Goal: Task Accomplishment & Management: Complete application form

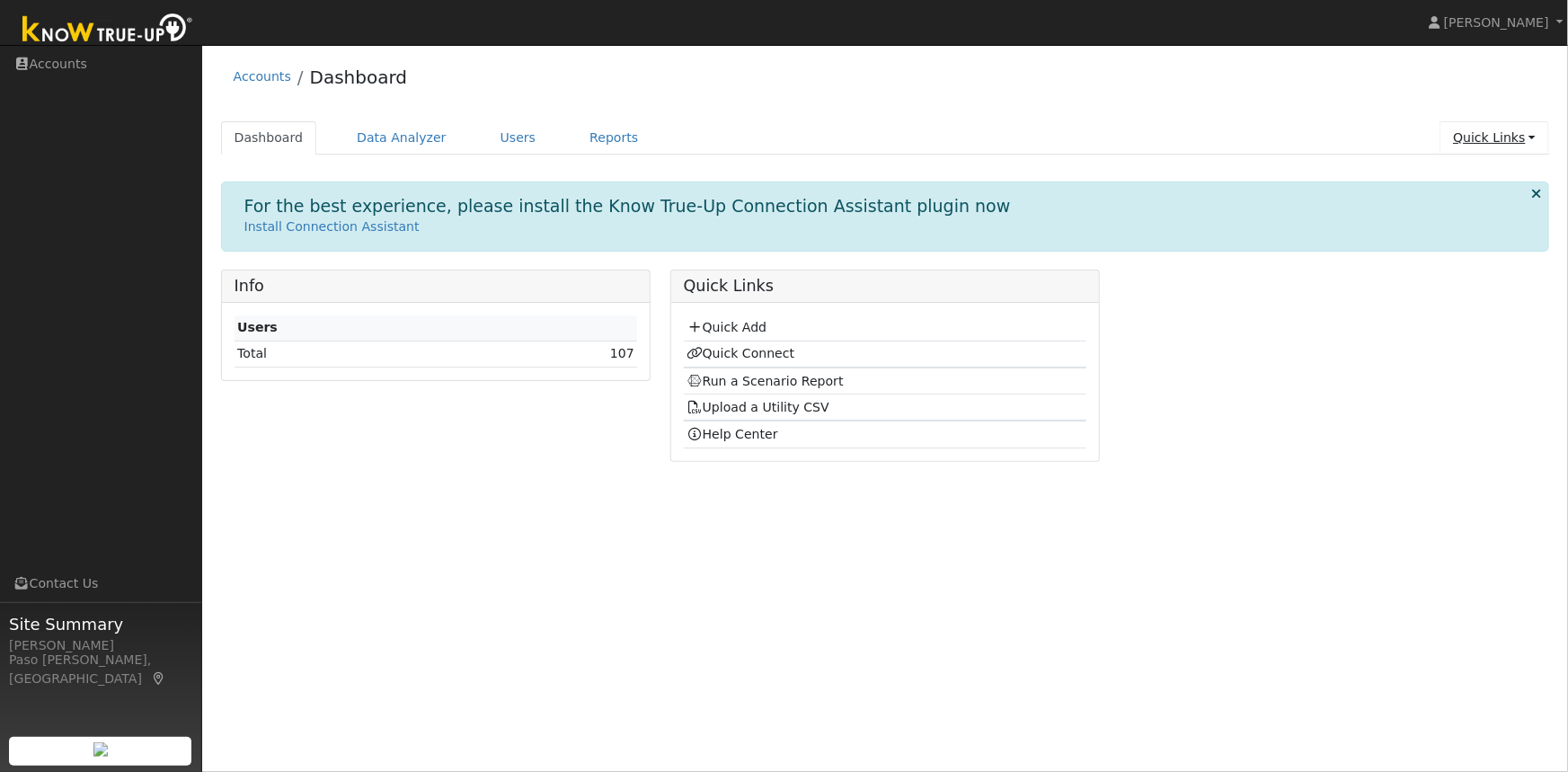
click at [1491, 146] on link "Quick Links" at bounding box center [1494, 138] width 109 height 33
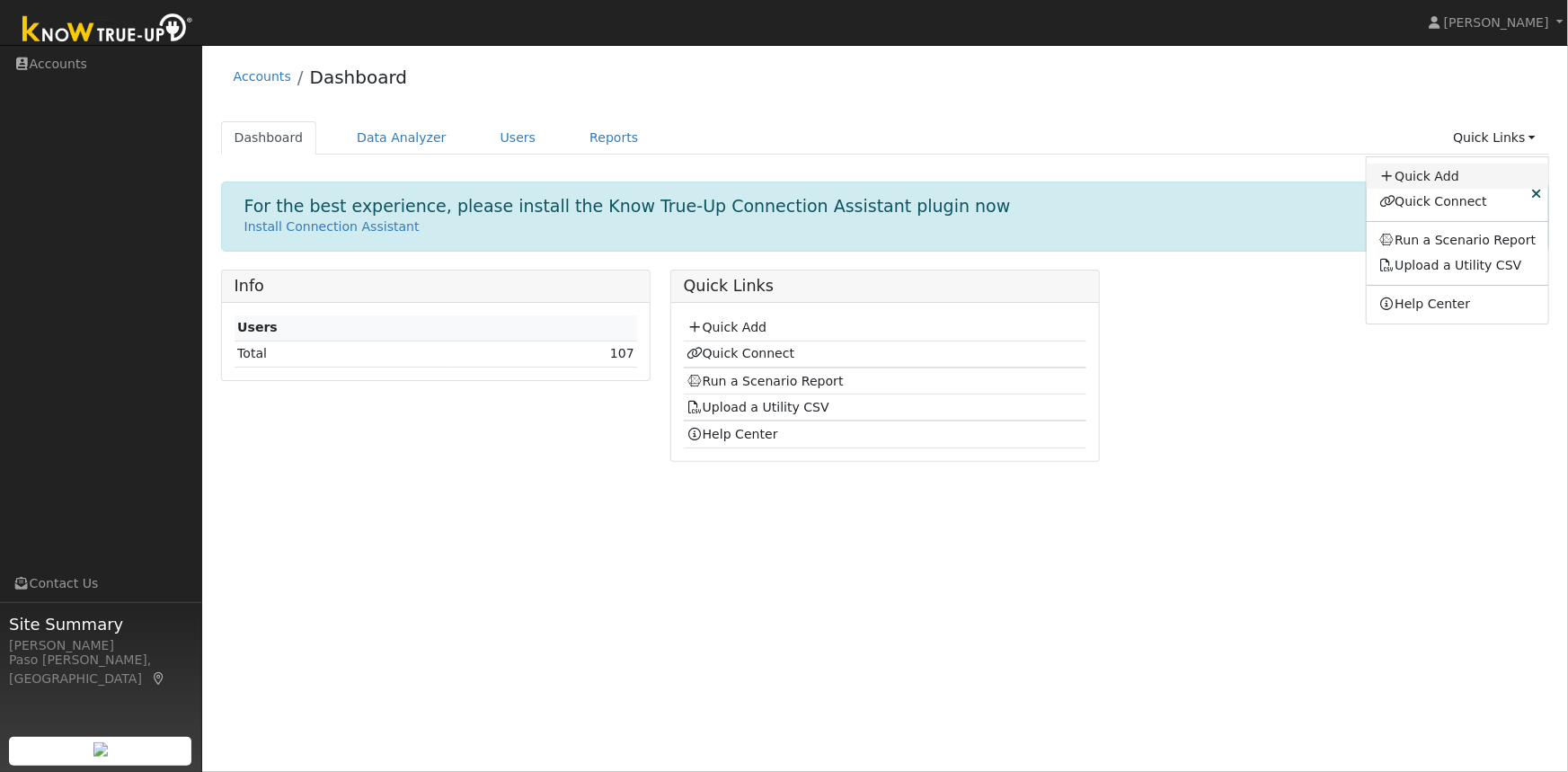
click at [1460, 184] on link "Quick Add" at bounding box center [1458, 176] width 182 height 26
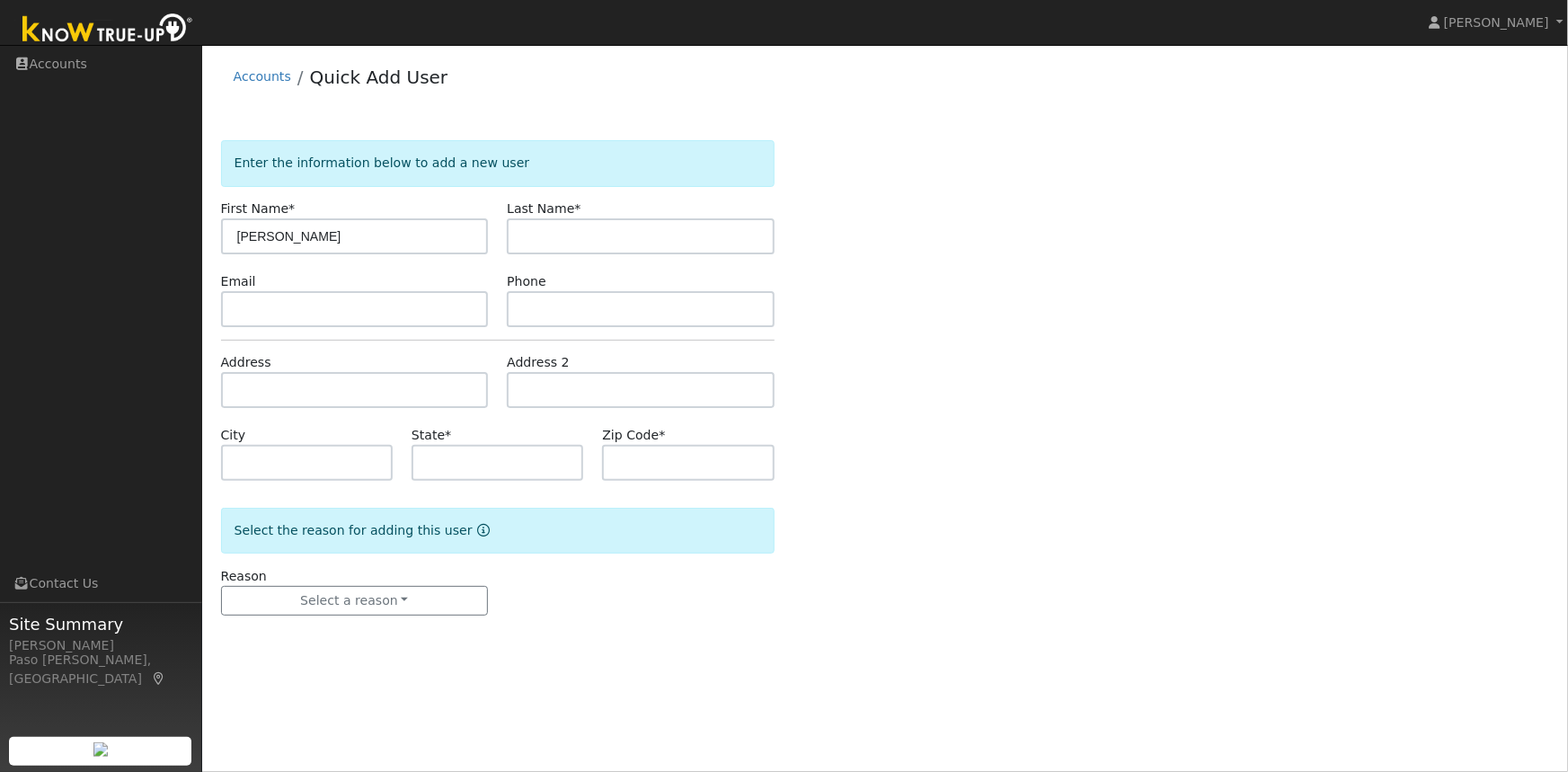
type input "Chris"
type input "Stringham"
paste input "1518 Balboa Street, San Luis Obispo, California 93405"
type input "1518 Balboa Street"
type input "San Luis Obispo"
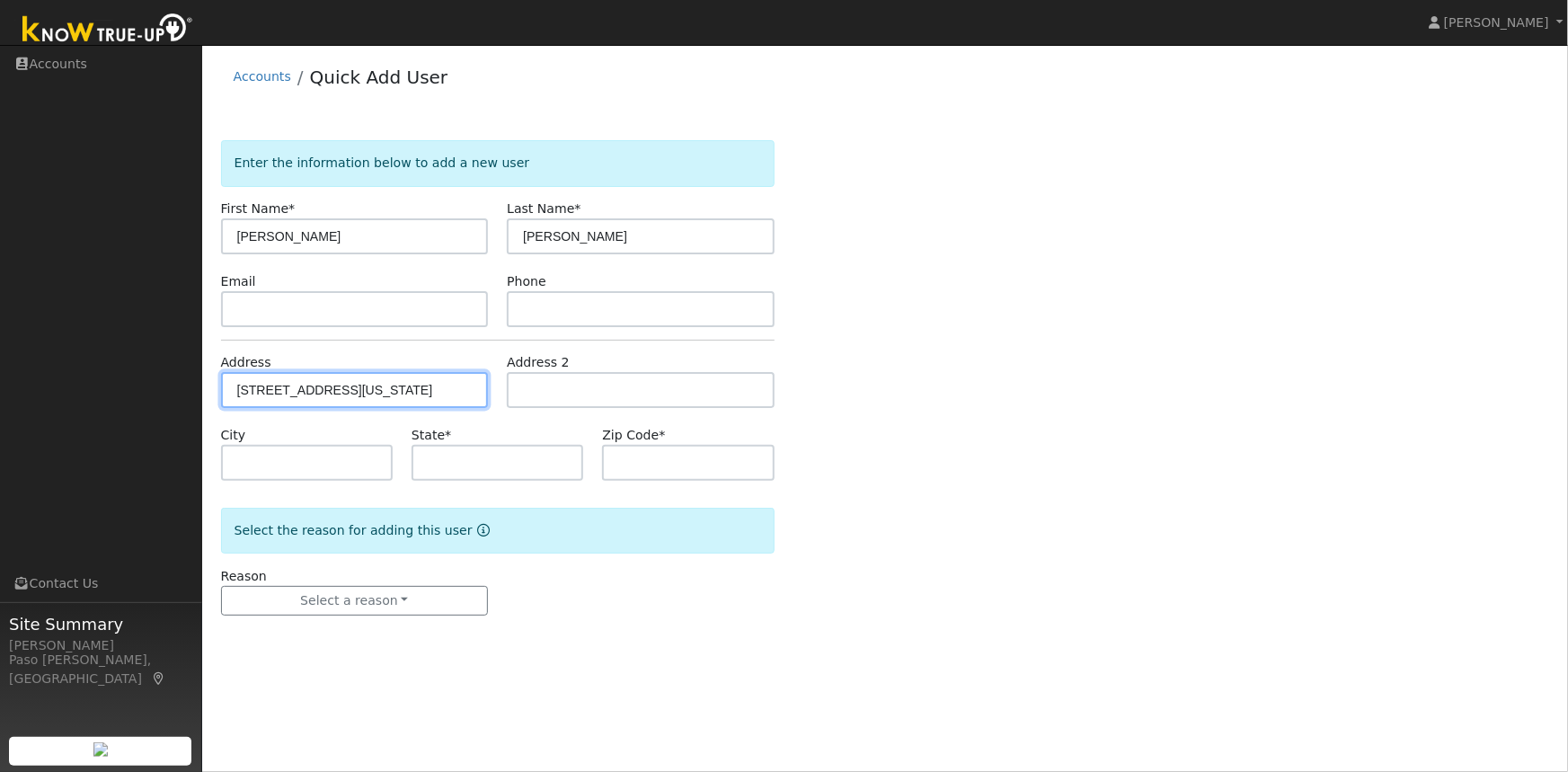
type input "CA"
type input "93405"
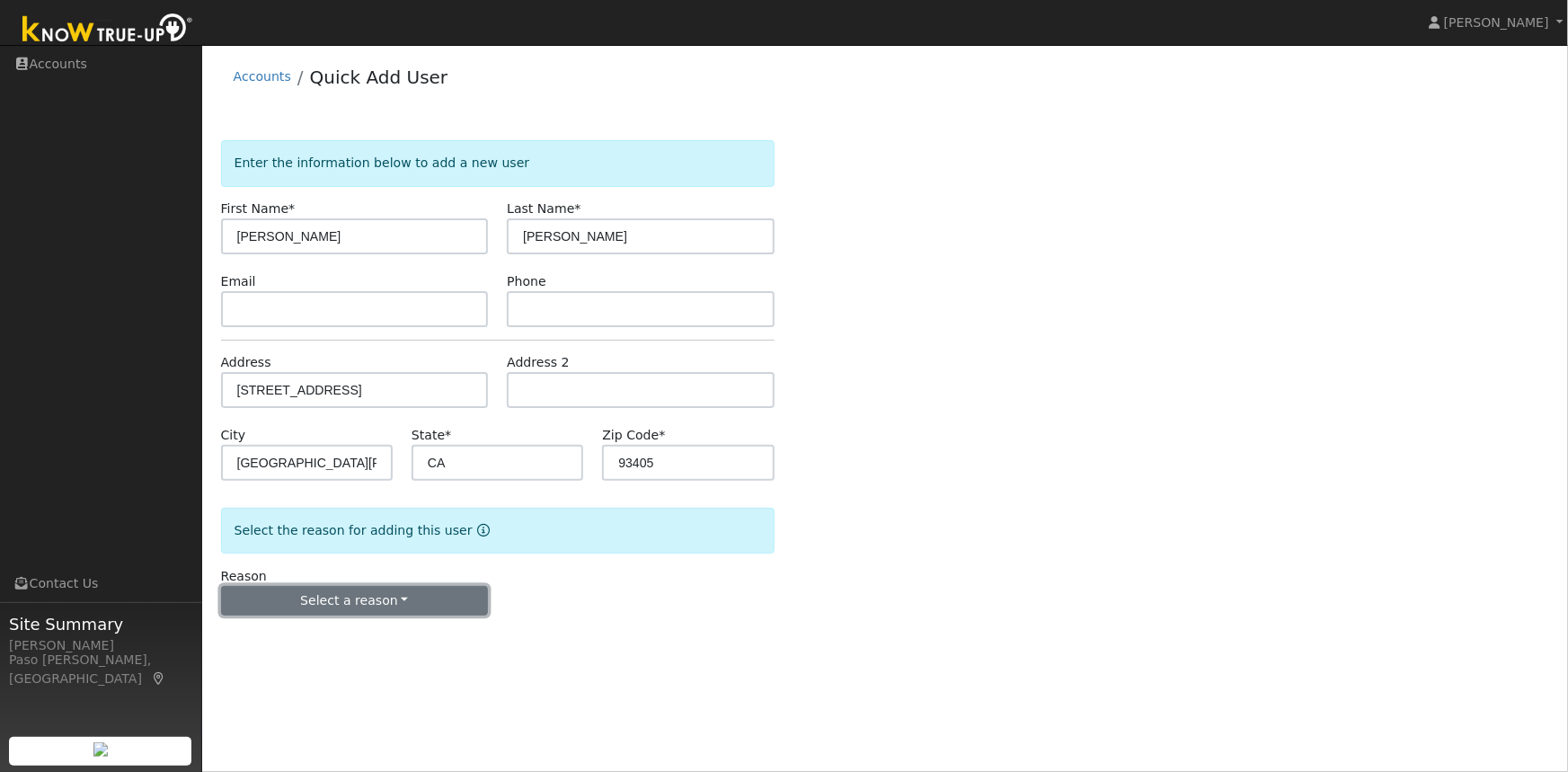
click at [397, 601] on button "Select a reason" at bounding box center [355, 602] width 268 height 31
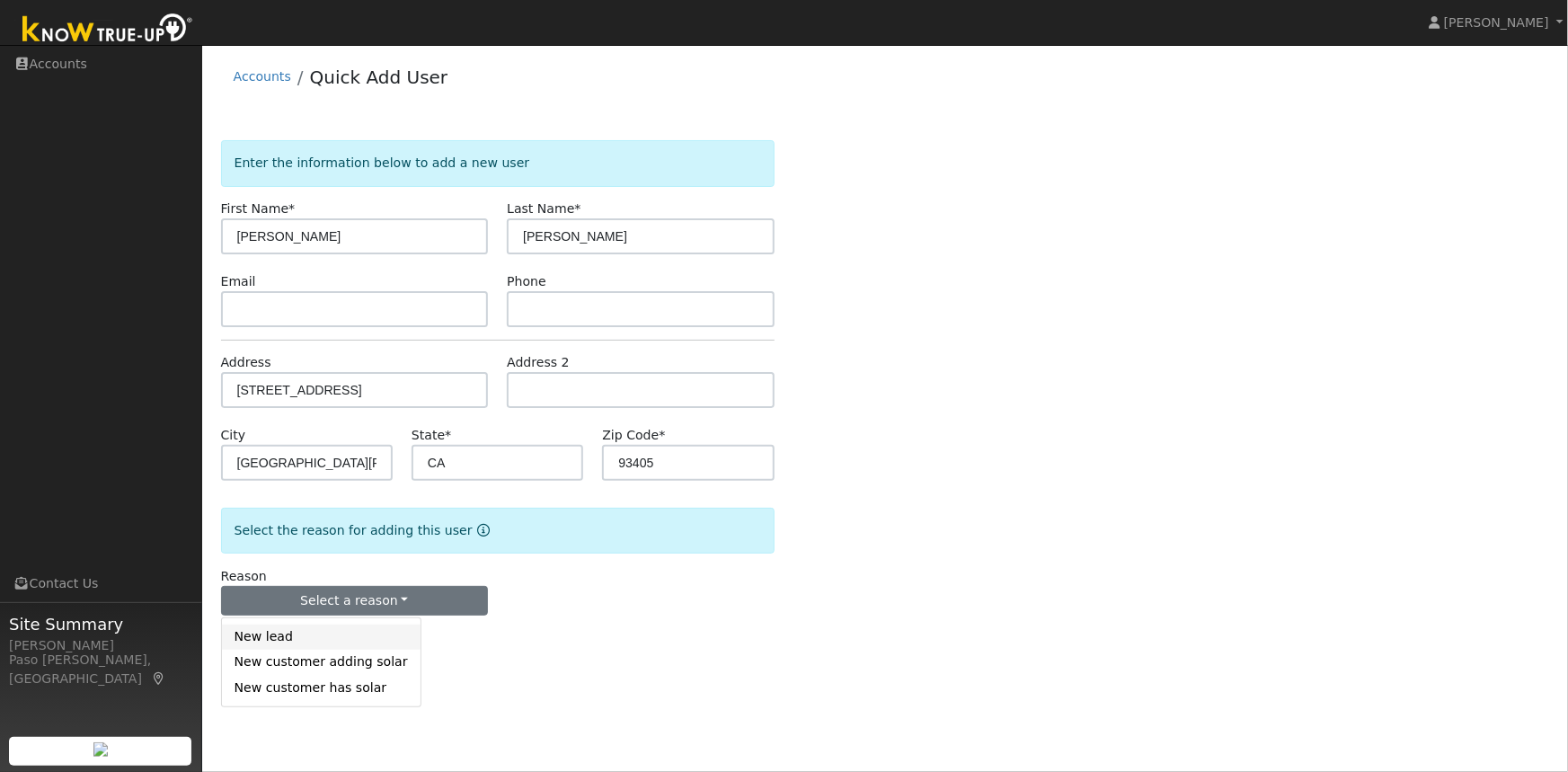
click at [287, 632] on link "New lead" at bounding box center [321, 637] width 199 height 26
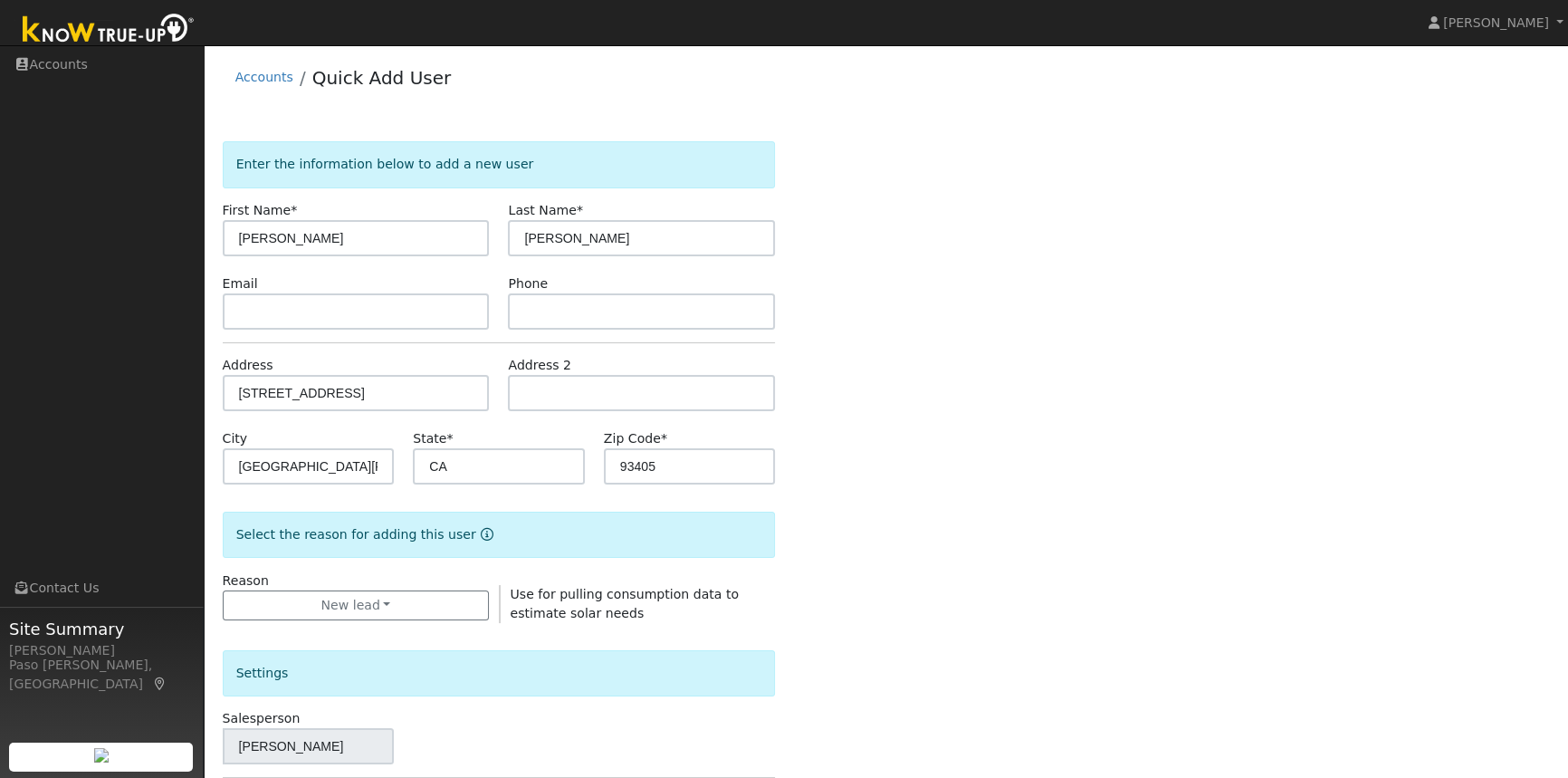
scroll to position [393, 0]
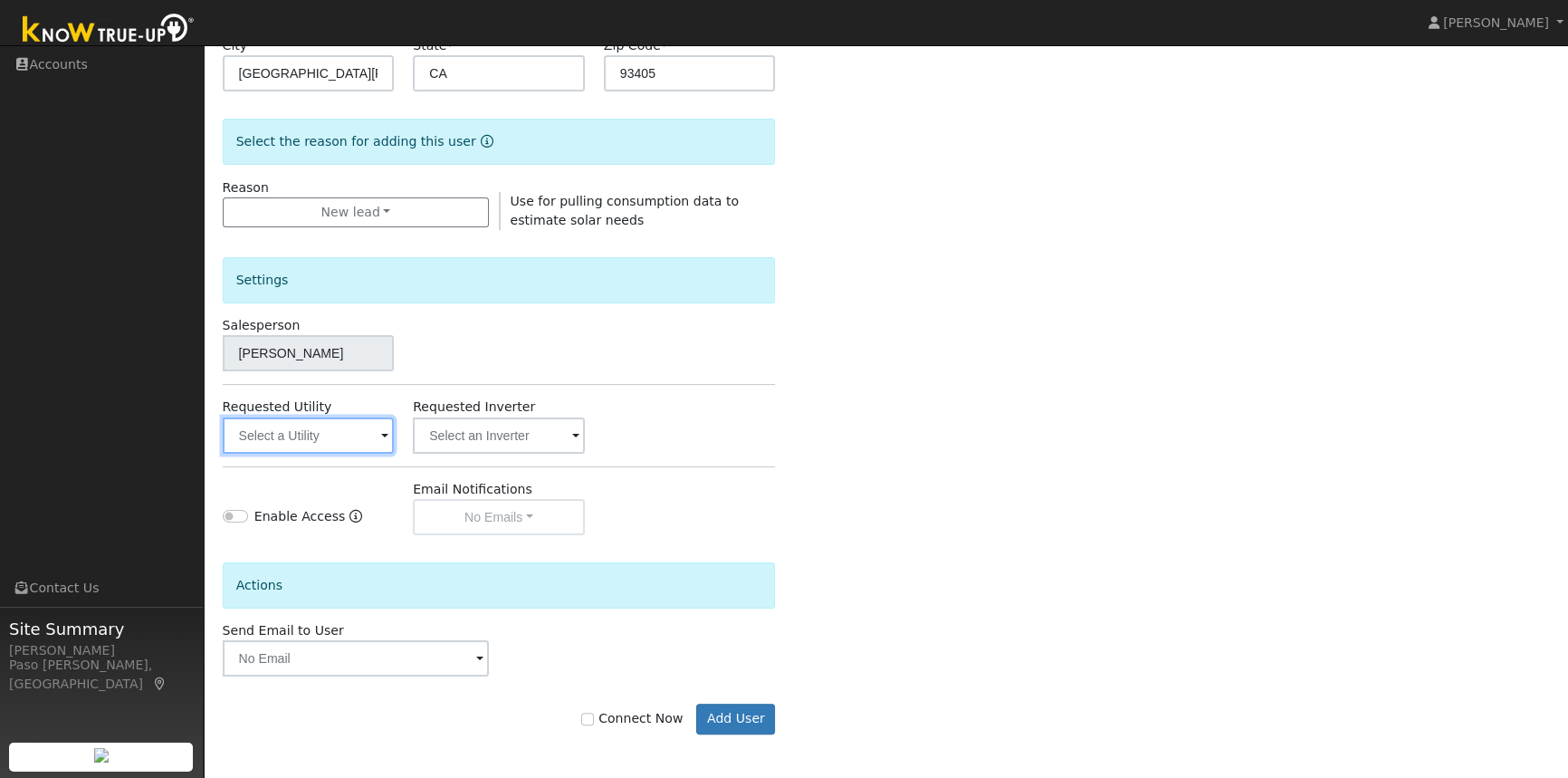
click at [333, 429] on input "text" at bounding box center [308, 434] width 172 height 36
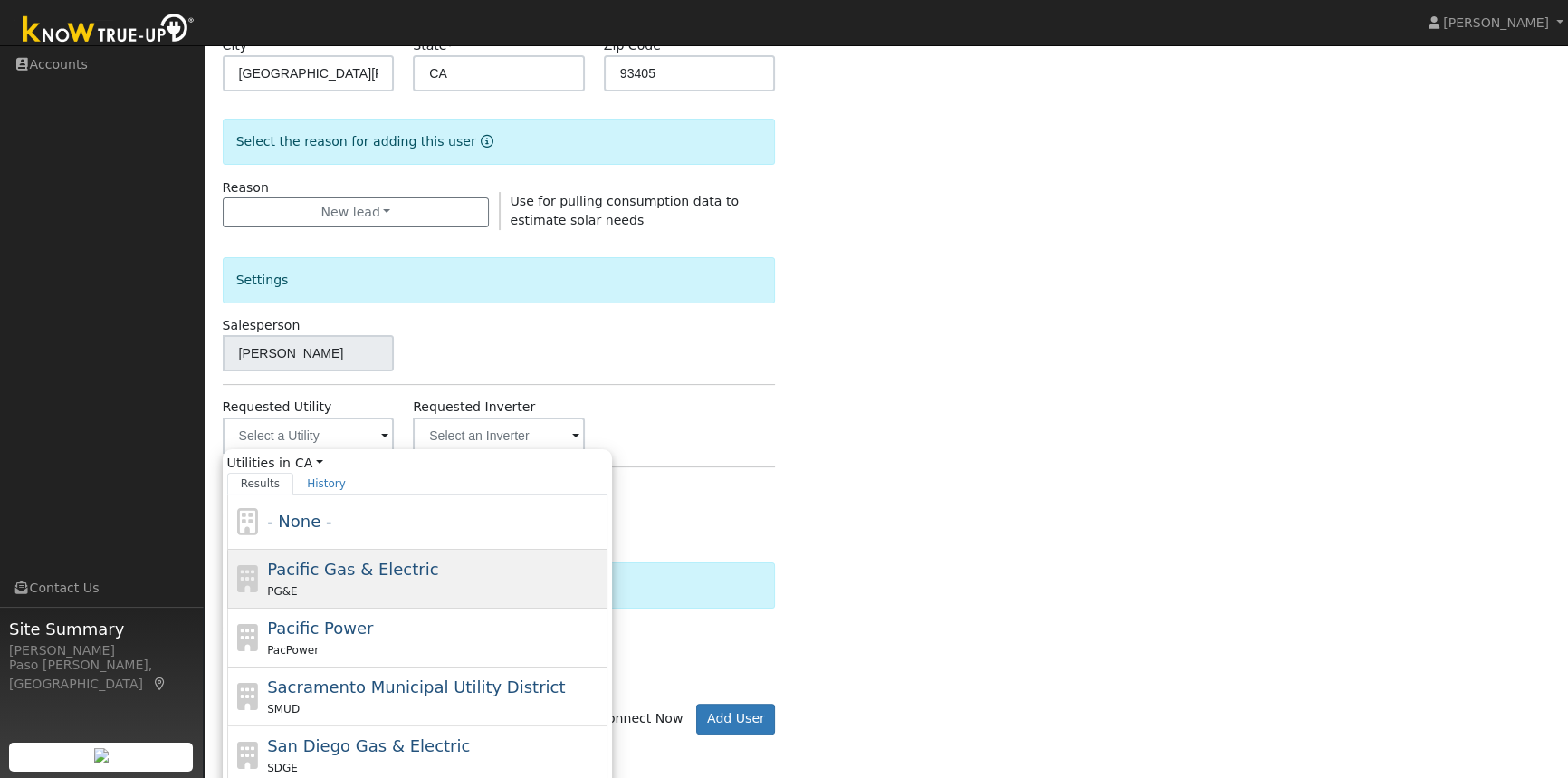
click at [328, 570] on span "Pacific Gas & Electric" at bounding box center [353, 569] width 171 height 19
type input "Pacific Gas & Electric"
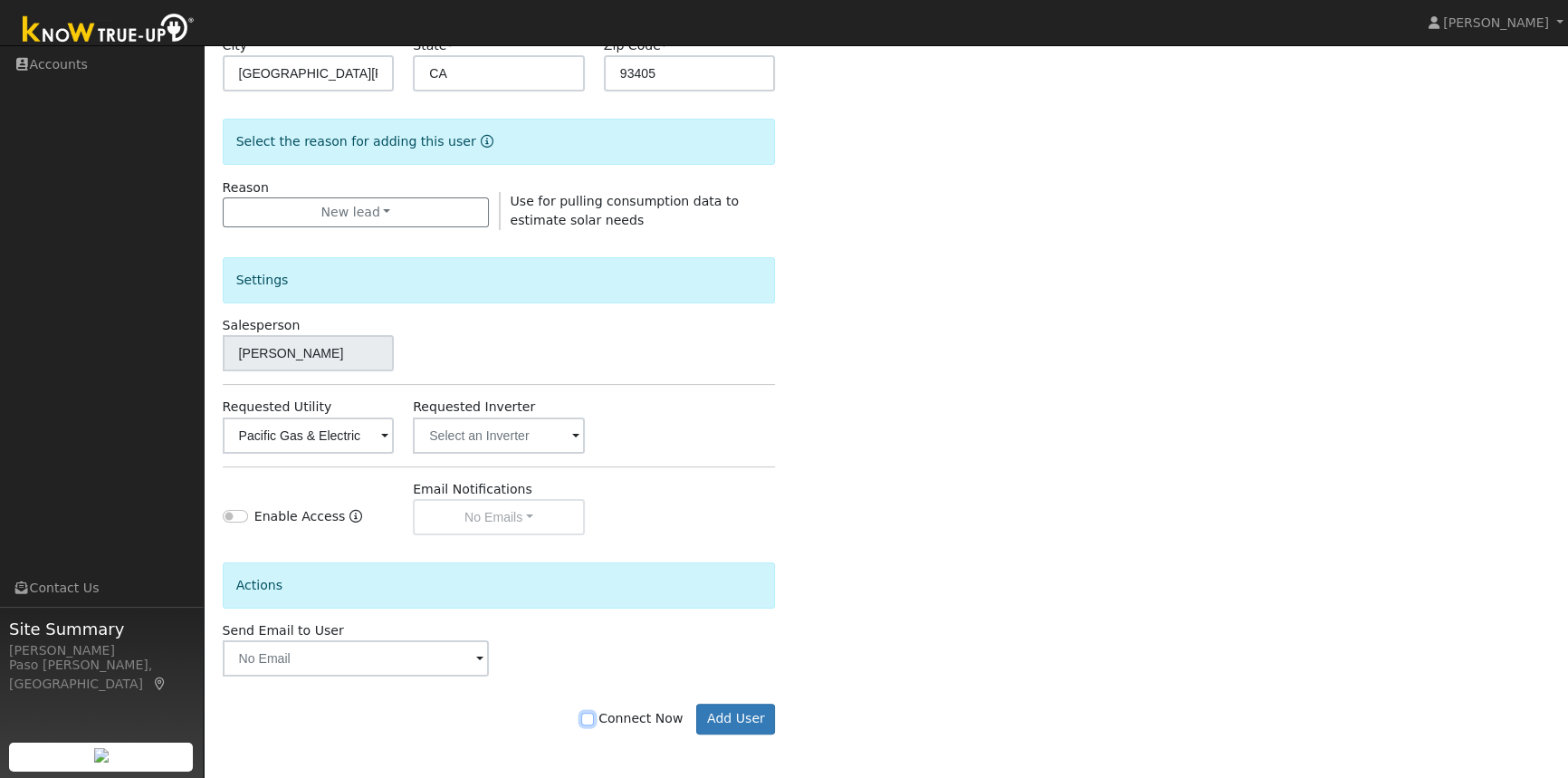
click at [594, 716] on input "Connect Now" at bounding box center [588, 719] width 13 height 13
checkbox input "true"
click at [742, 720] on button "Add User" at bounding box center [736, 719] width 79 height 31
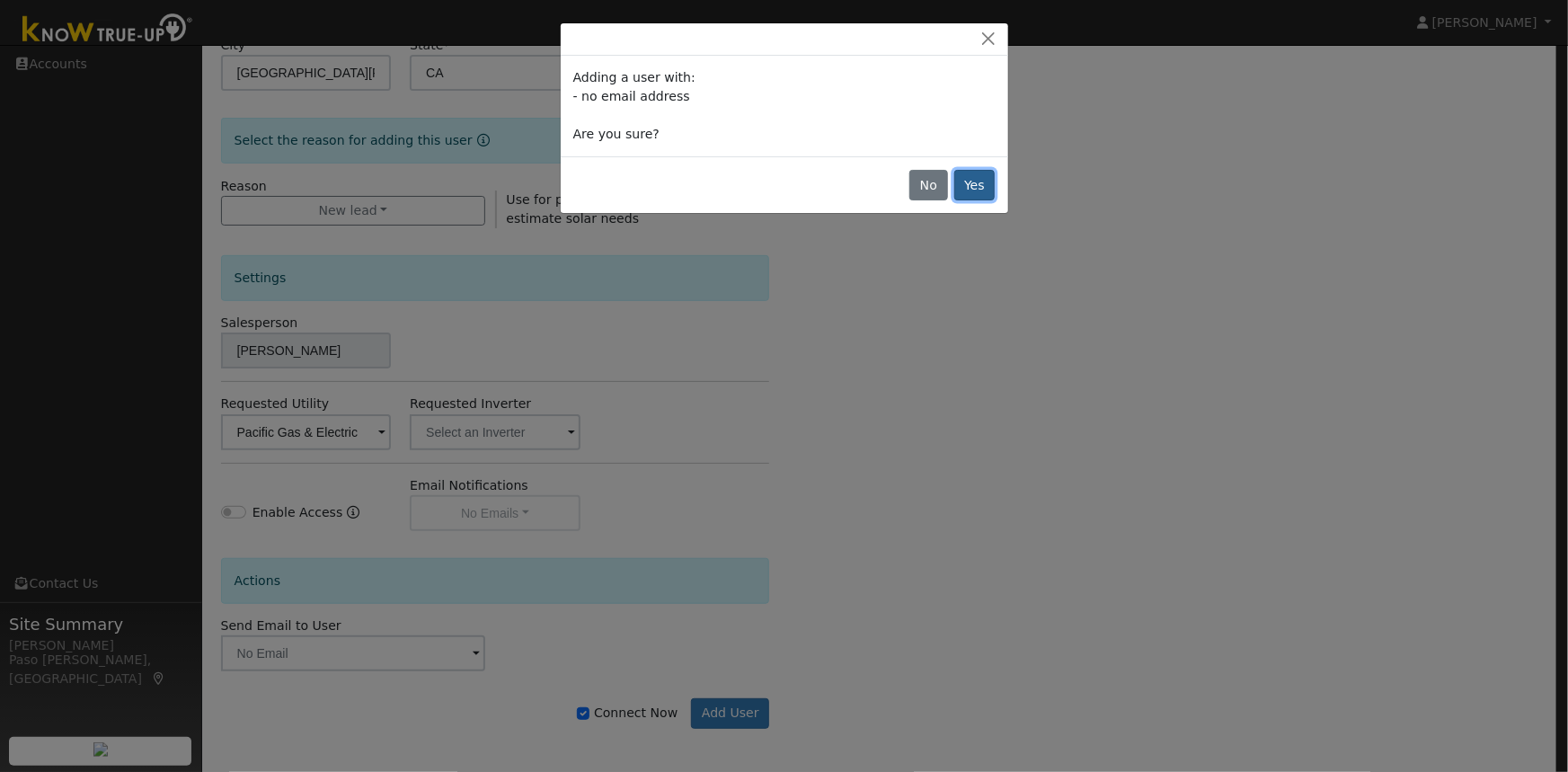
click at [971, 186] on button "Yes" at bounding box center [975, 185] width 41 height 31
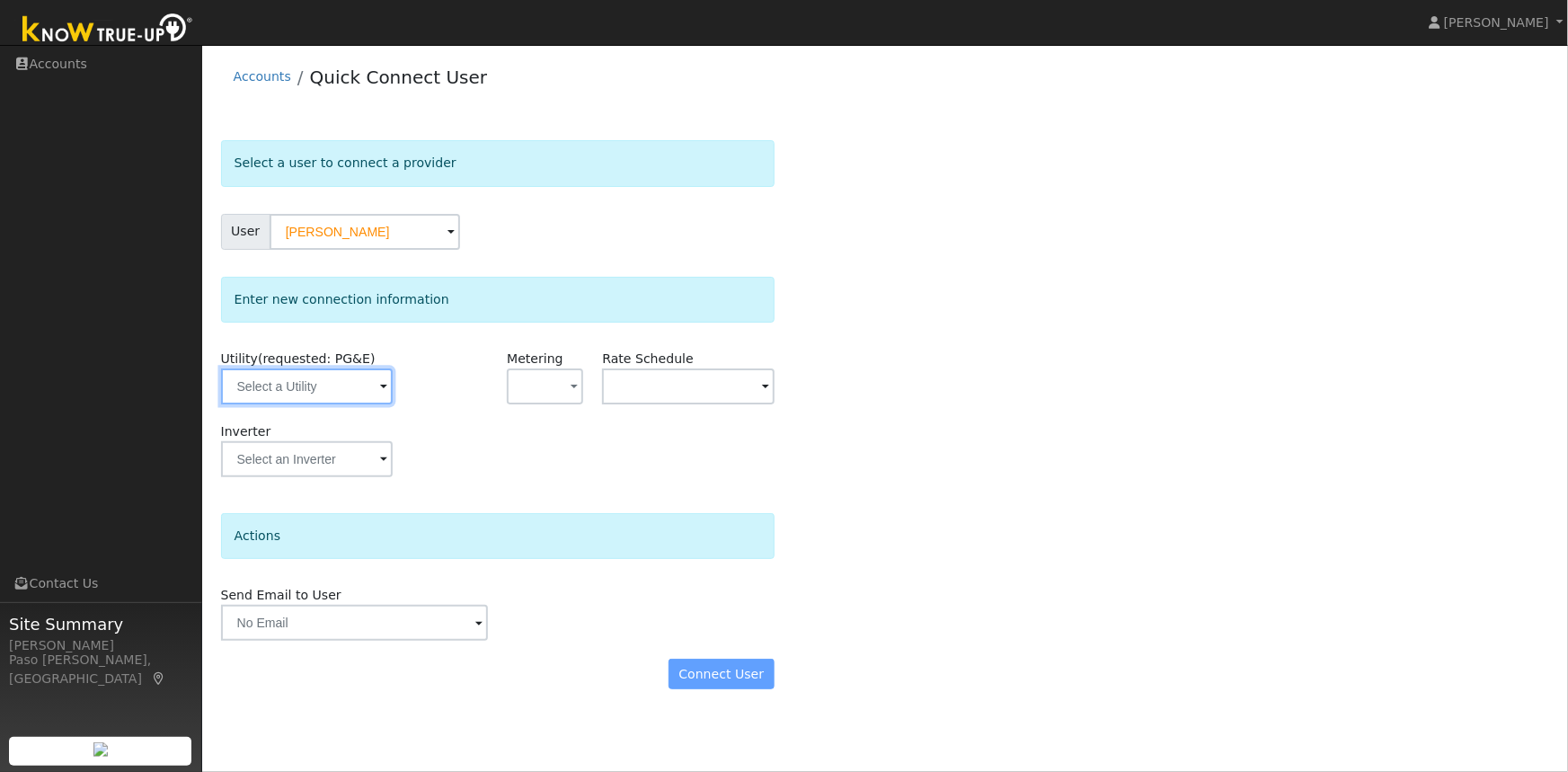
click at [351, 387] on input "text" at bounding box center [306, 386] width 171 height 36
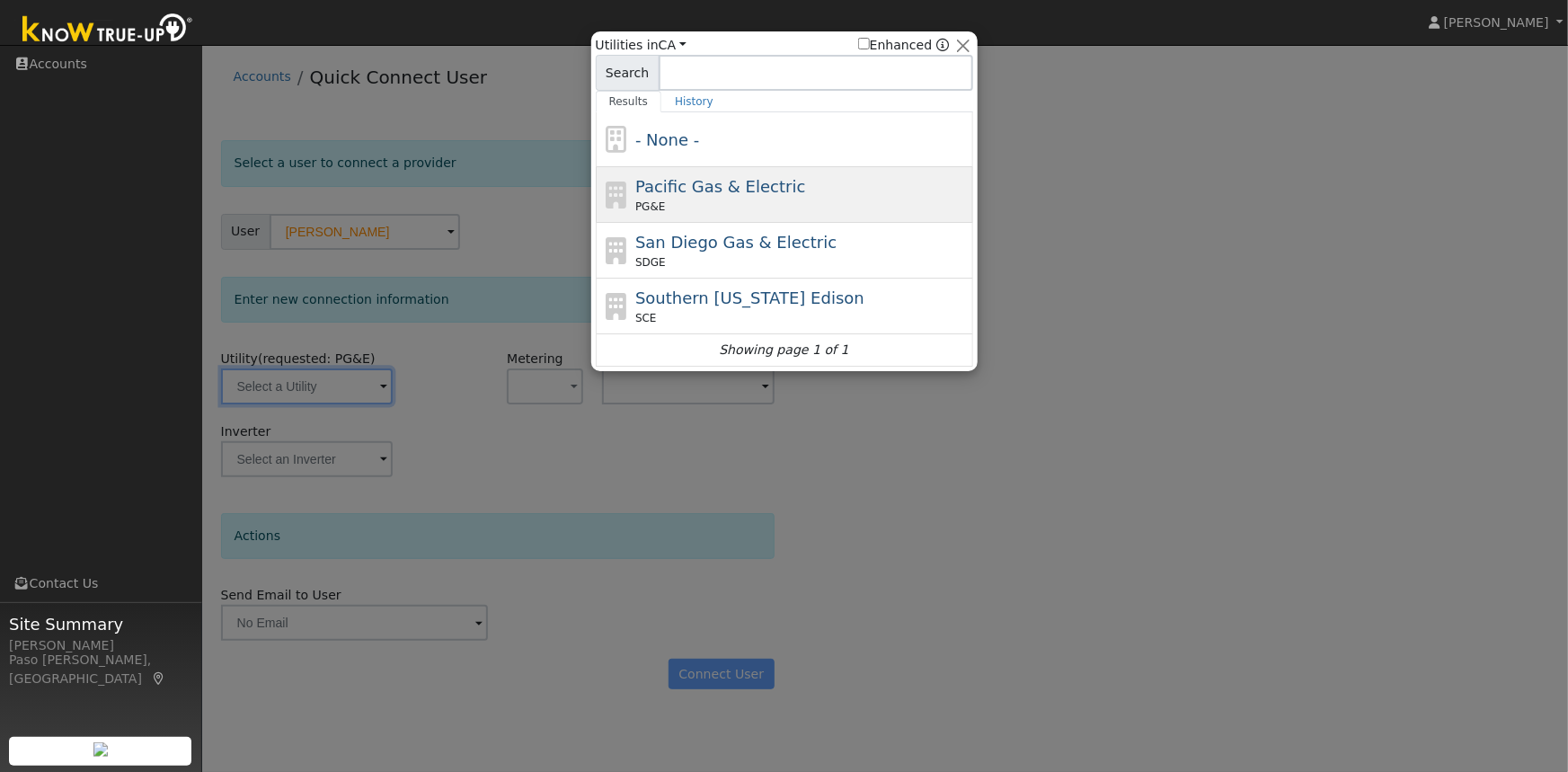
click at [710, 196] on span "Pacific Gas & Electric" at bounding box center [720, 186] width 170 height 19
type input "PG&E"
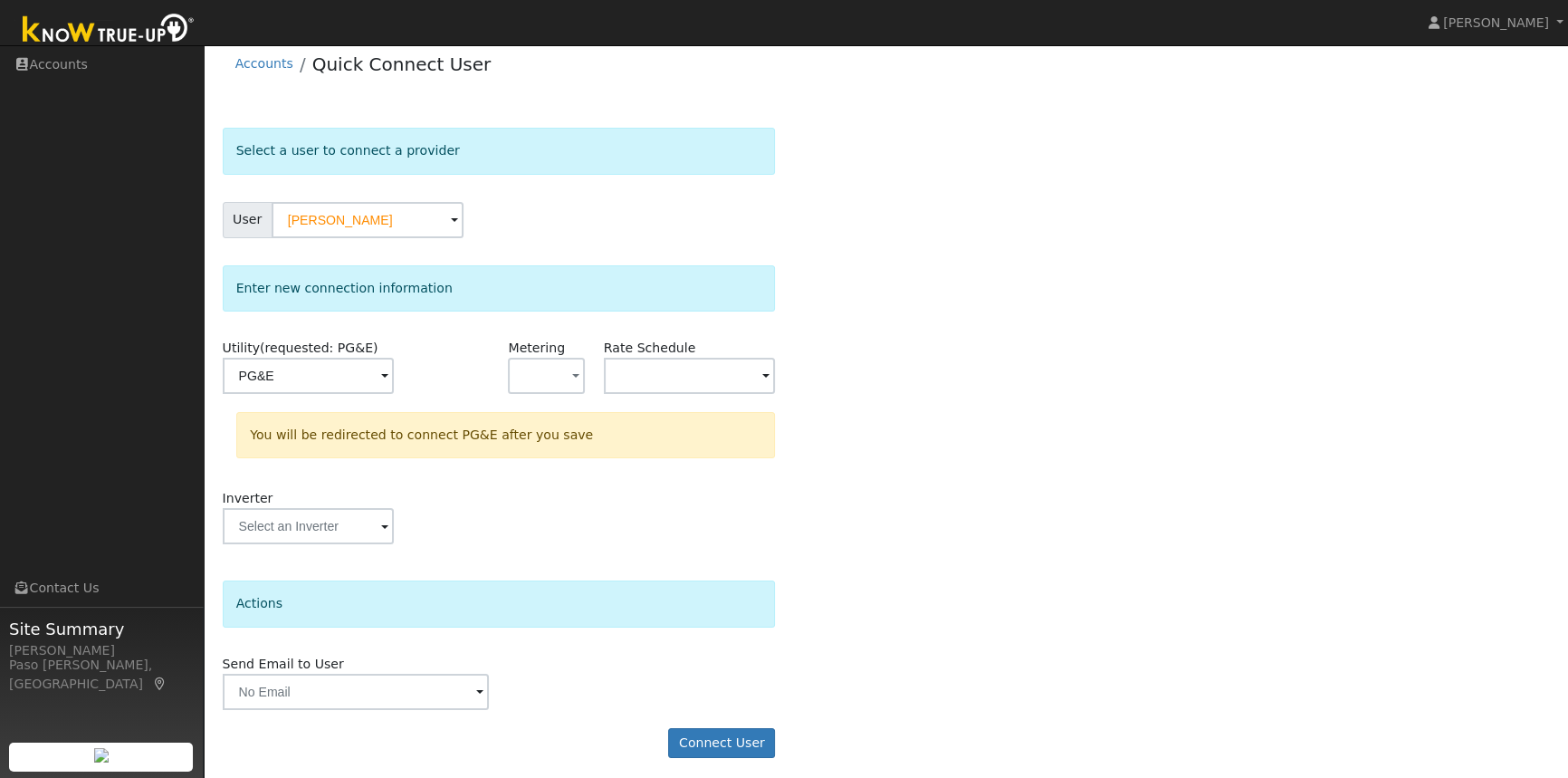
scroll to position [20, 0]
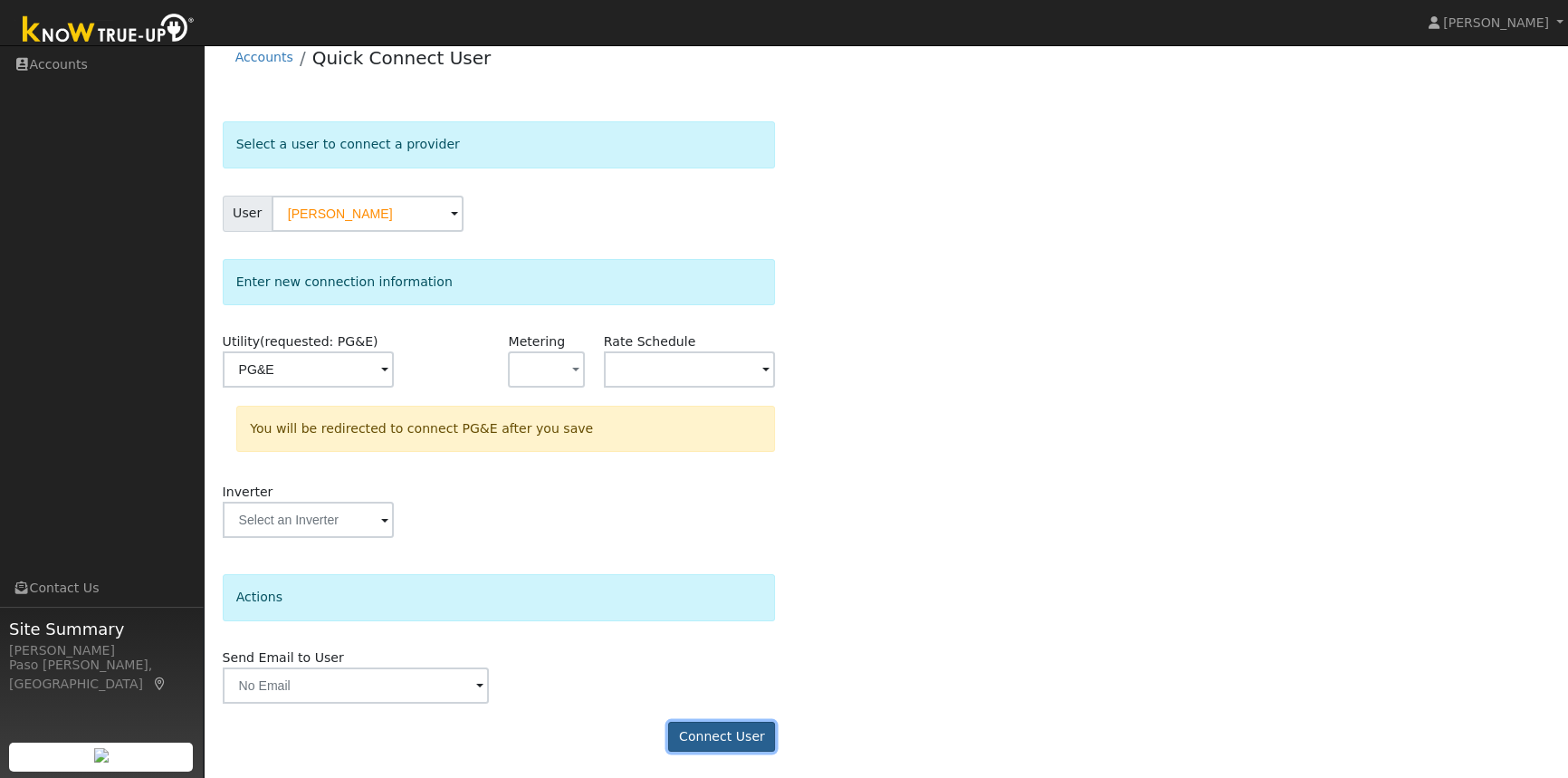
click at [742, 742] on button "Connect User" at bounding box center [721, 737] width 107 height 31
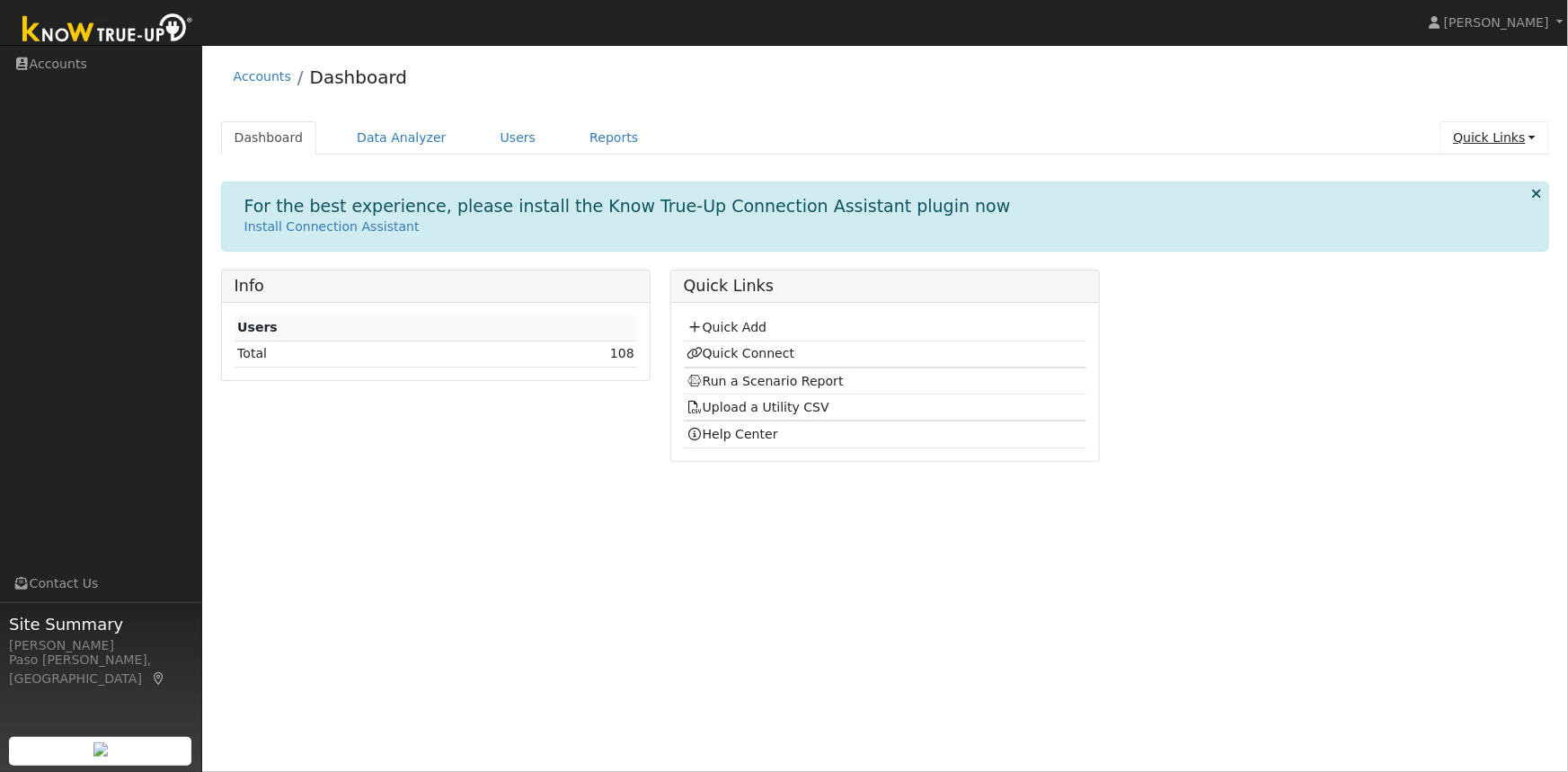
click at [1491, 140] on link "Quick Links" at bounding box center [1494, 138] width 109 height 33
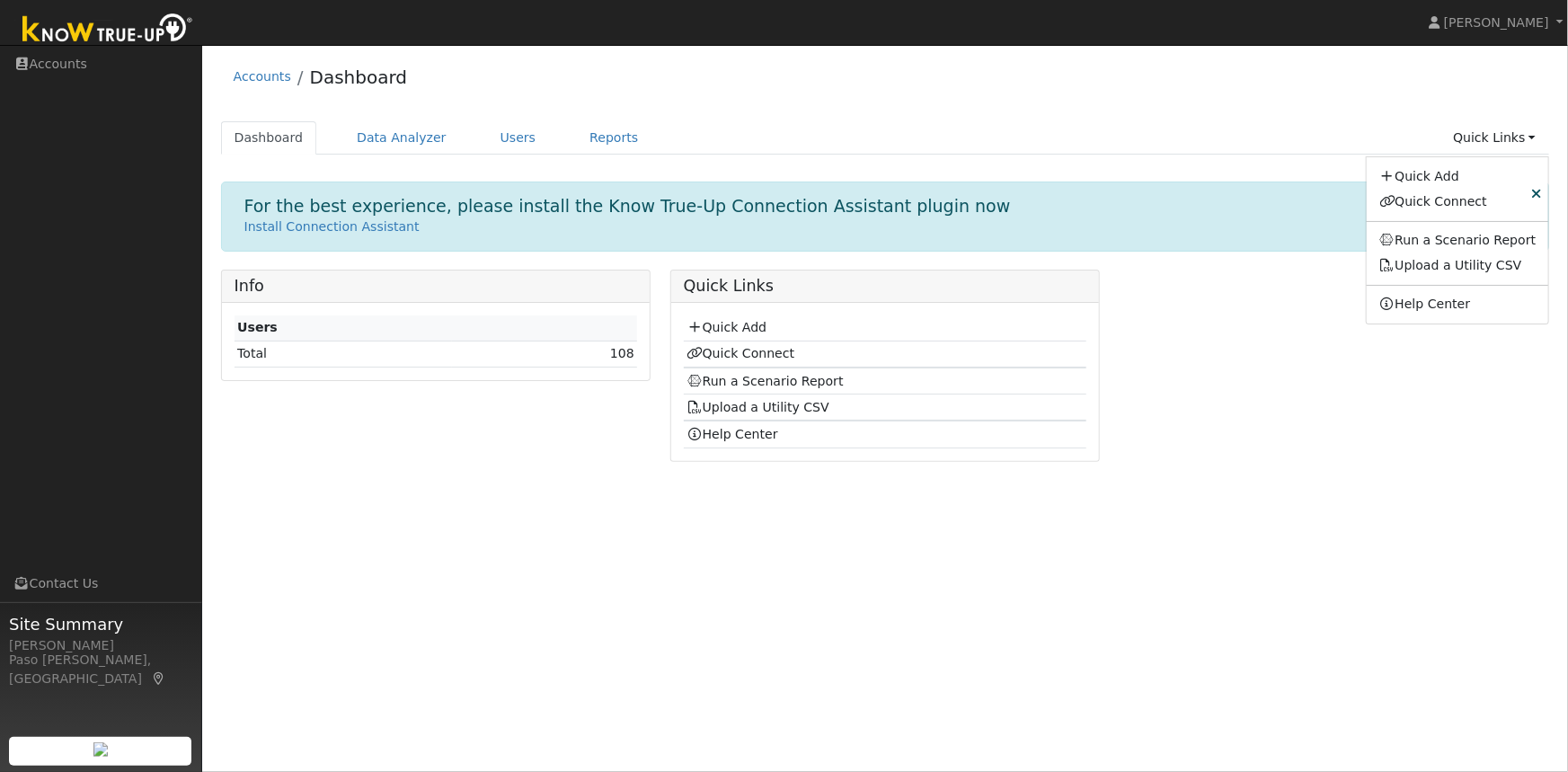
click at [467, 559] on div "User Profile First name Last name Email Email Notifications No Emails No Emails…" at bounding box center [885, 407] width 1366 height 726
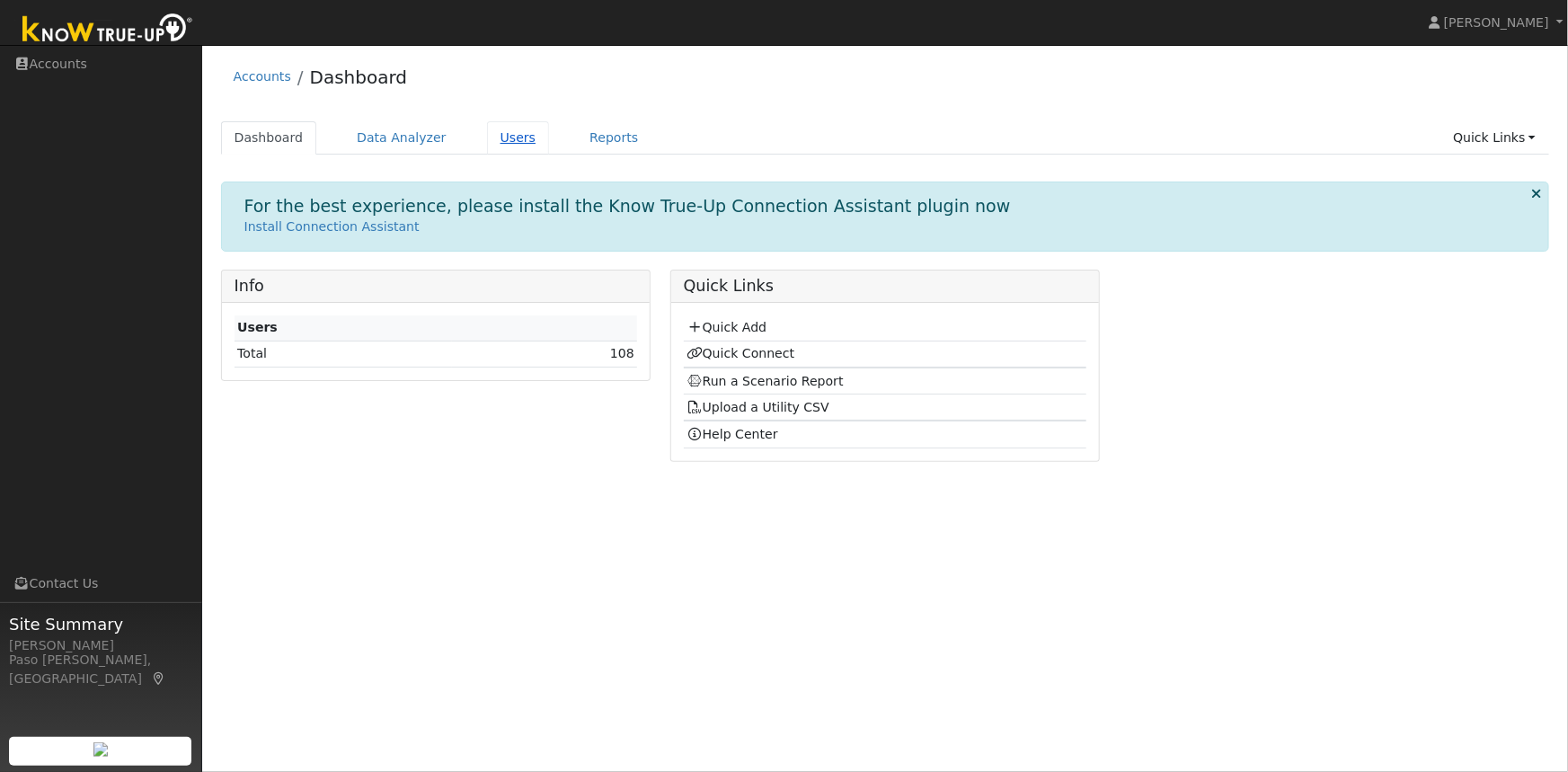
click at [498, 129] on link "Users" at bounding box center [518, 138] width 63 height 33
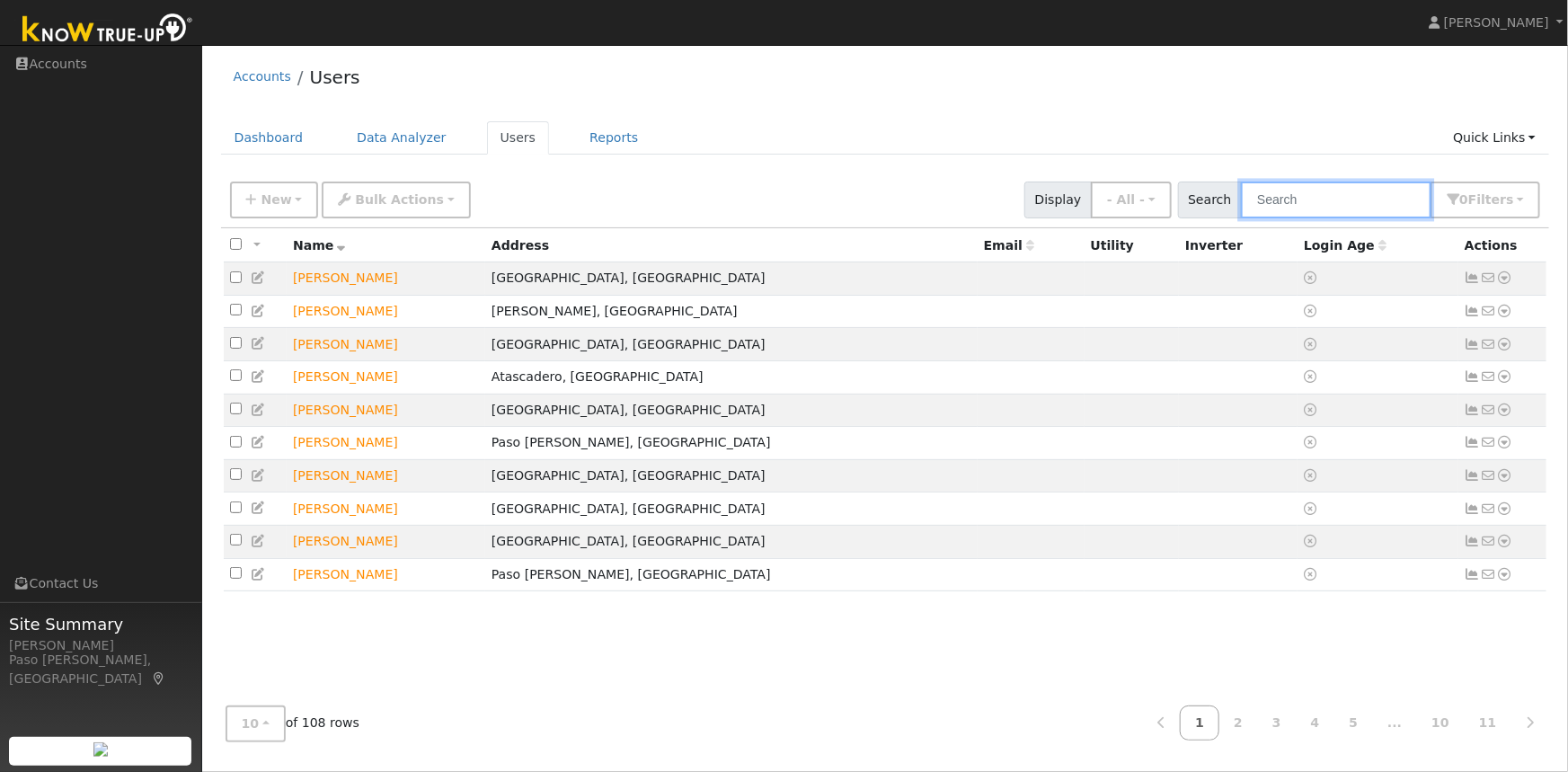
click at [1306, 206] on input "text" at bounding box center [1336, 200] width 191 height 36
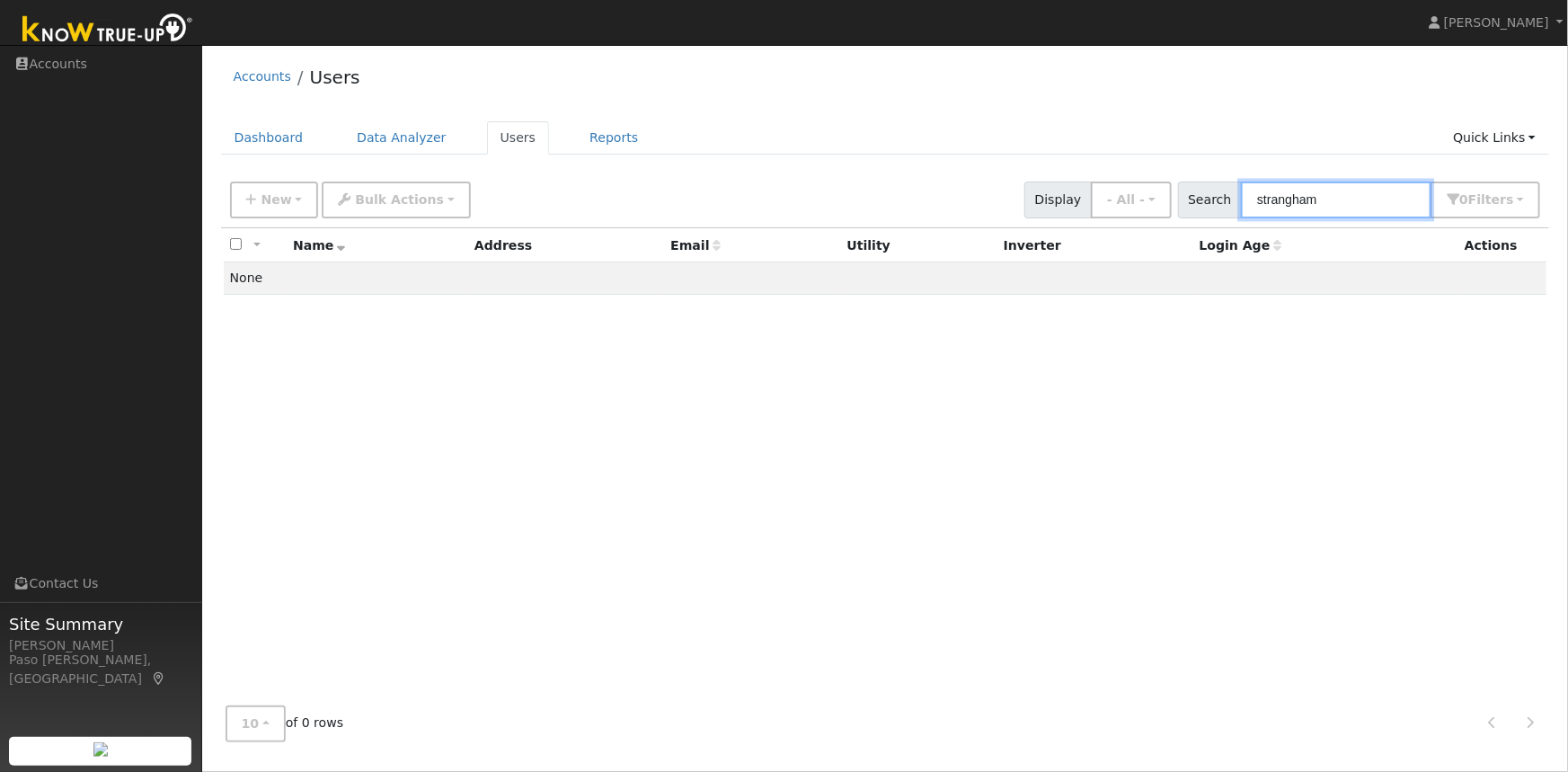
click at [1284, 205] on input "strangham" at bounding box center [1336, 200] width 191 height 36
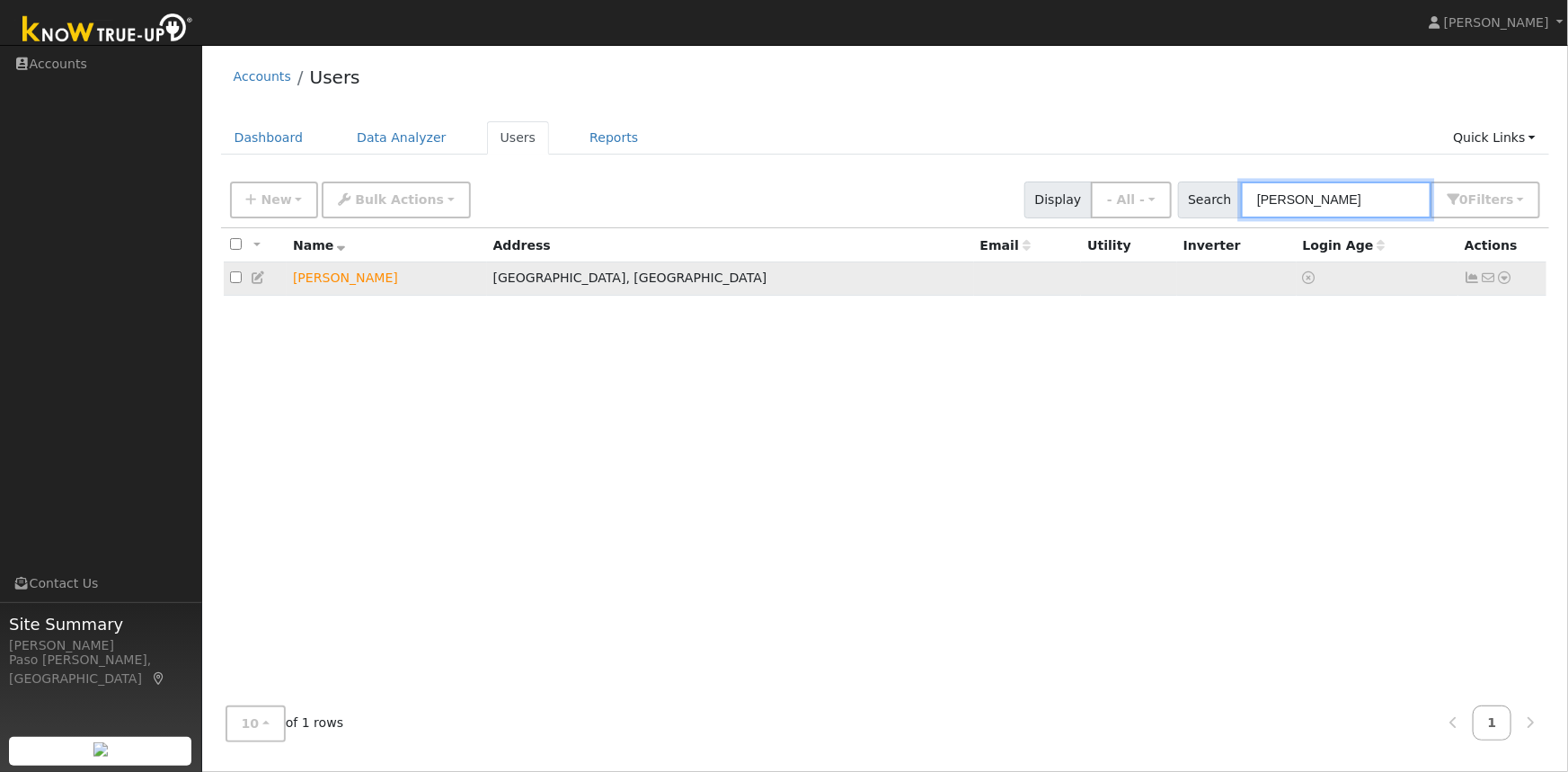
type input "stringham"
click at [1514, 277] on td "No email address Send Email... Data Analyzer Reports Scenario Health Check Ener…" at bounding box center [1503, 279] width 89 height 33
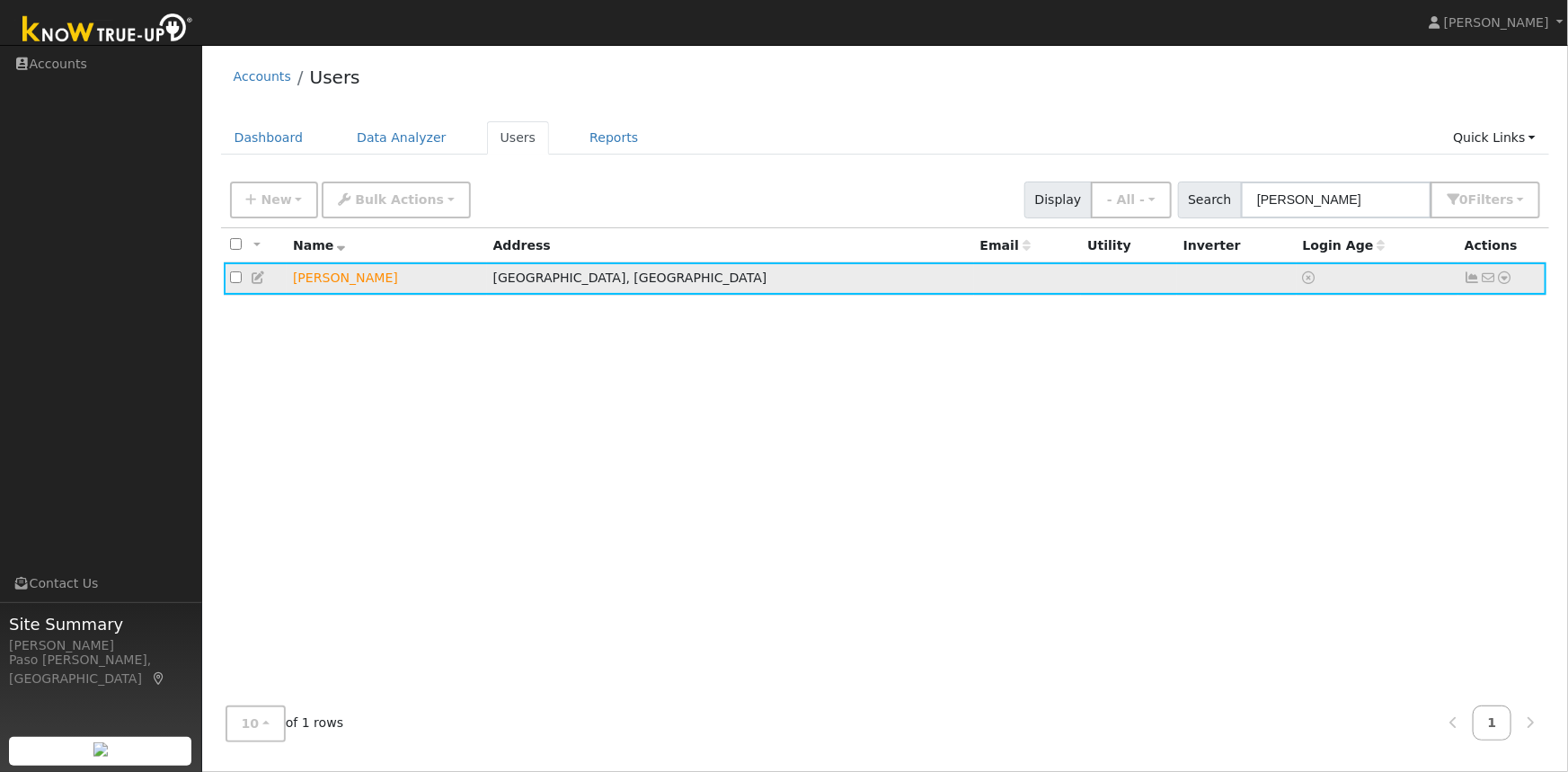
click at [1503, 280] on icon at bounding box center [1505, 278] width 16 height 13
click at [1458, 309] on link "Data Analyzer" at bounding box center [1446, 309] width 130 height 26
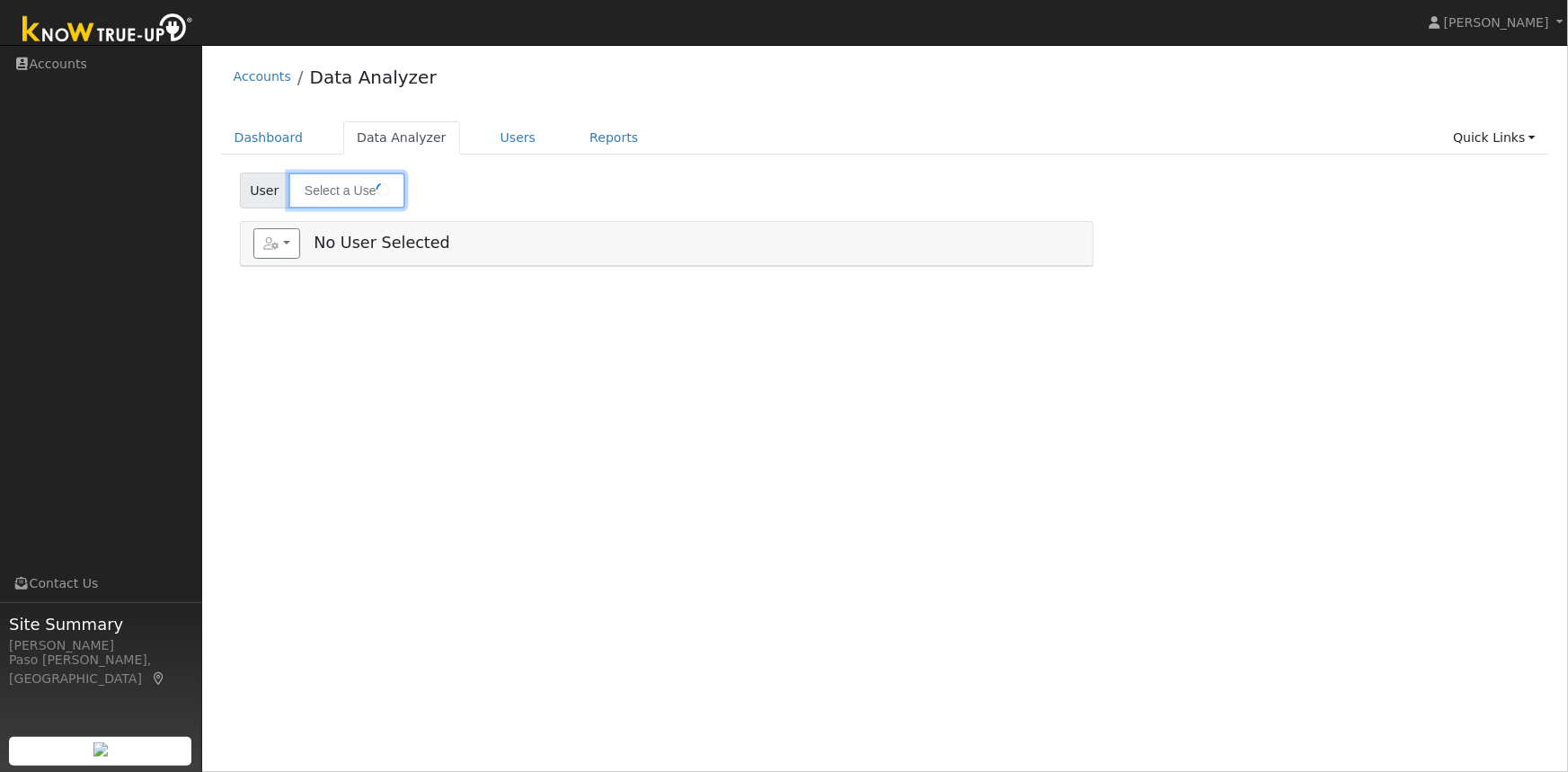
type input "[PERSON_NAME]"
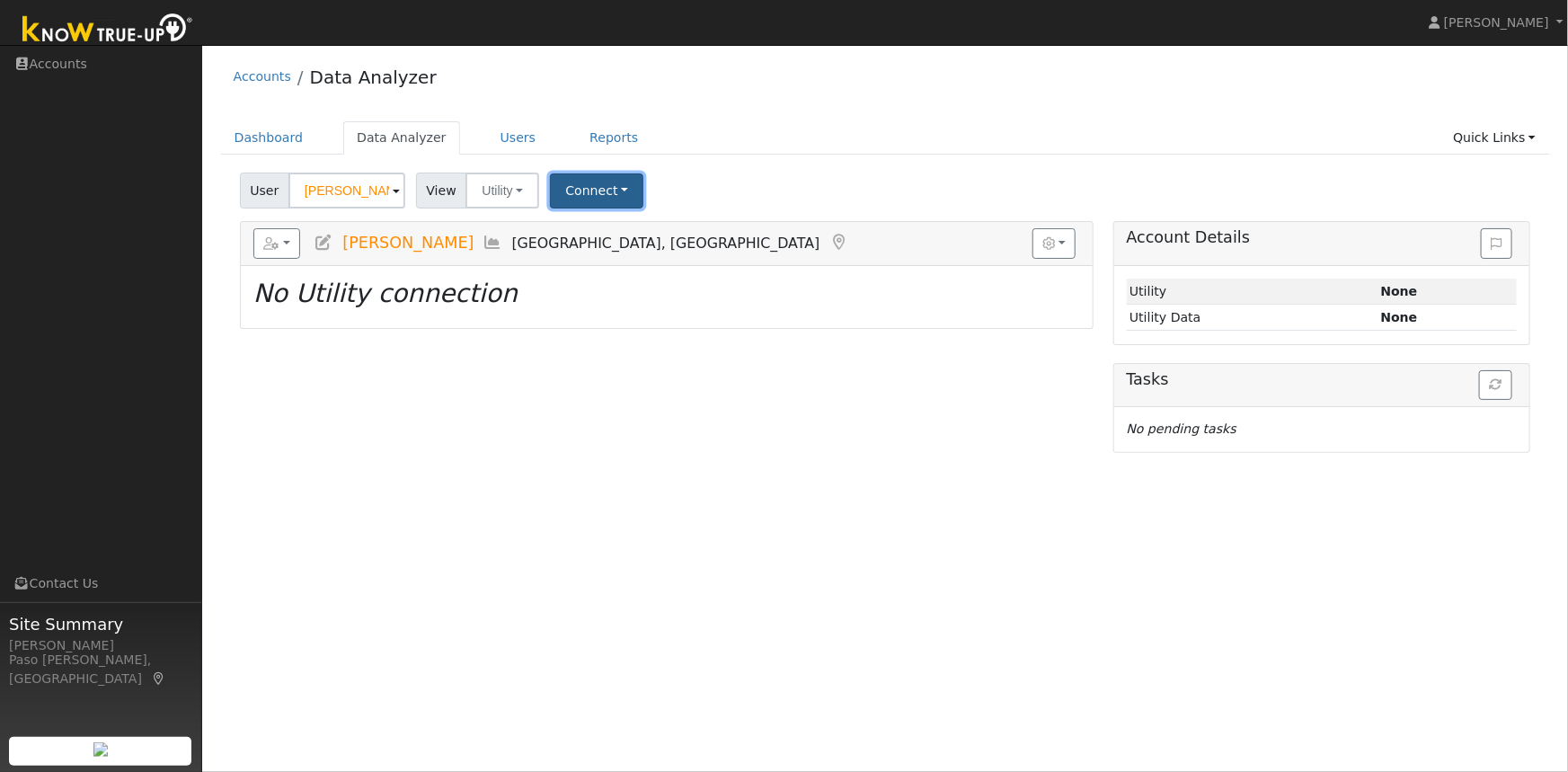
click at [588, 204] on button "Connect" at bounding box center [596, 190] width 93 height 35
drag, startPoint x: 601, startPoint y: 265, endPoint x: 696, endPoint y: 190, distance: 121.0
click at [602, 266] on link "Quick Connect" at bounding box center [622, 269] width 140 height 26
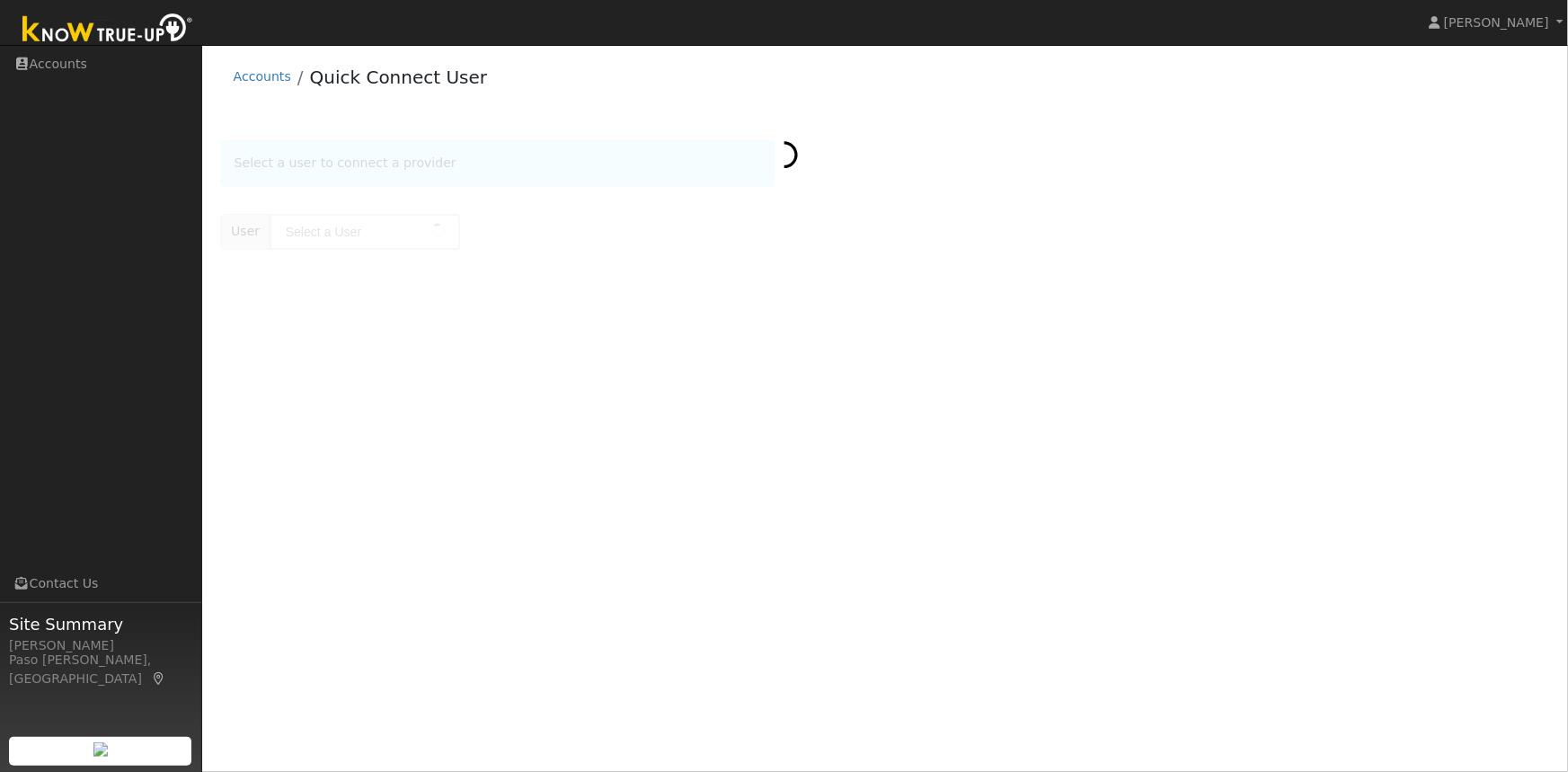
type input "[PERSON_NAME]"
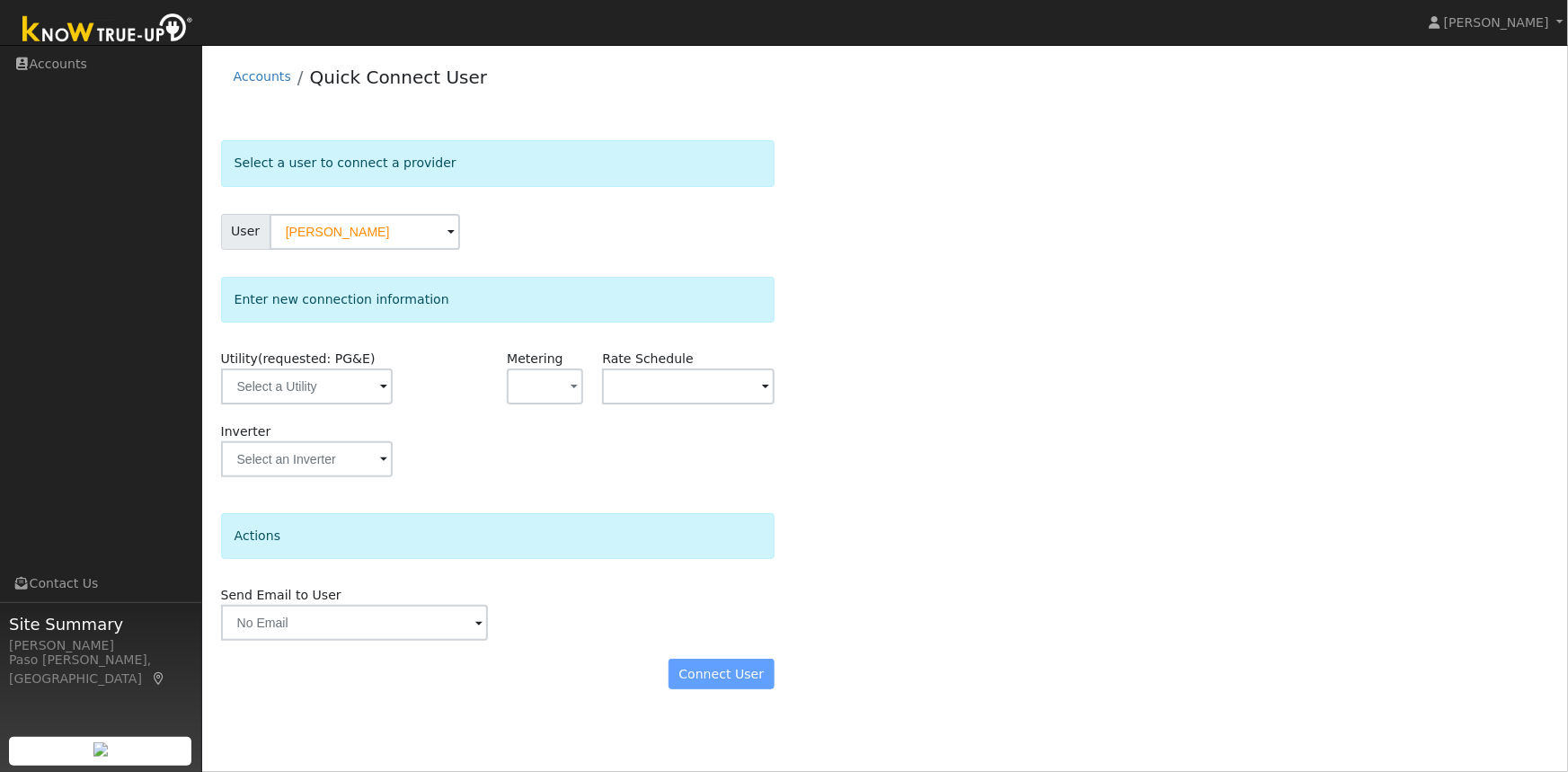
click at [343, 365] on span "(requested: PG&E)" at bounding box center [316, 358] width 118 height 15
click at [315, 384] on input "text" at bounding box center [306, 386] width 171 height 36
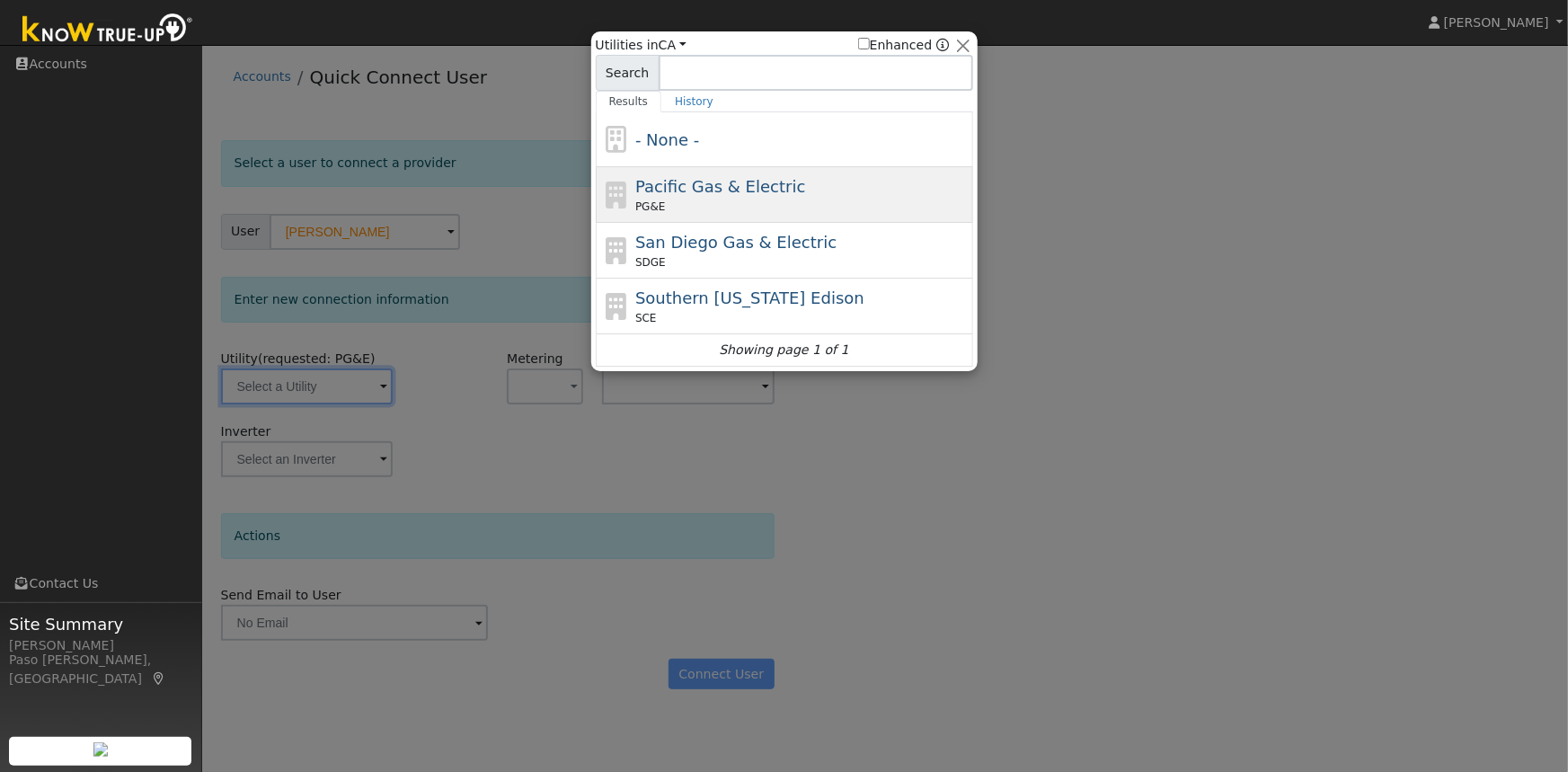
click at [652, 190] on span "Pacific Gas & Electric" at bounding box center [720, 186] width 170 height 19
type input "PG&E"
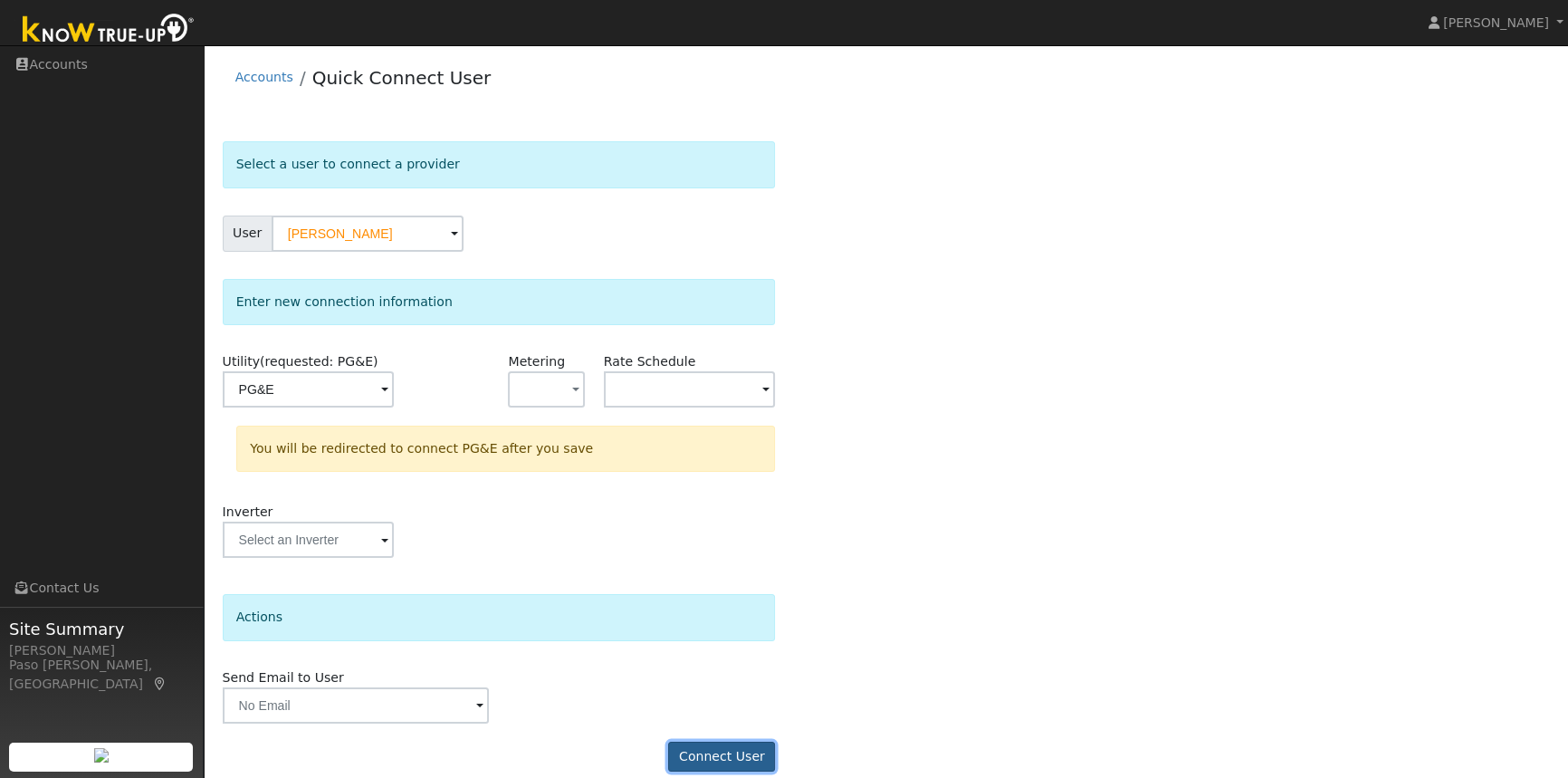
click at [733, 761] on button "Connect User" at bounding box center [721, 757] width 107 height 31
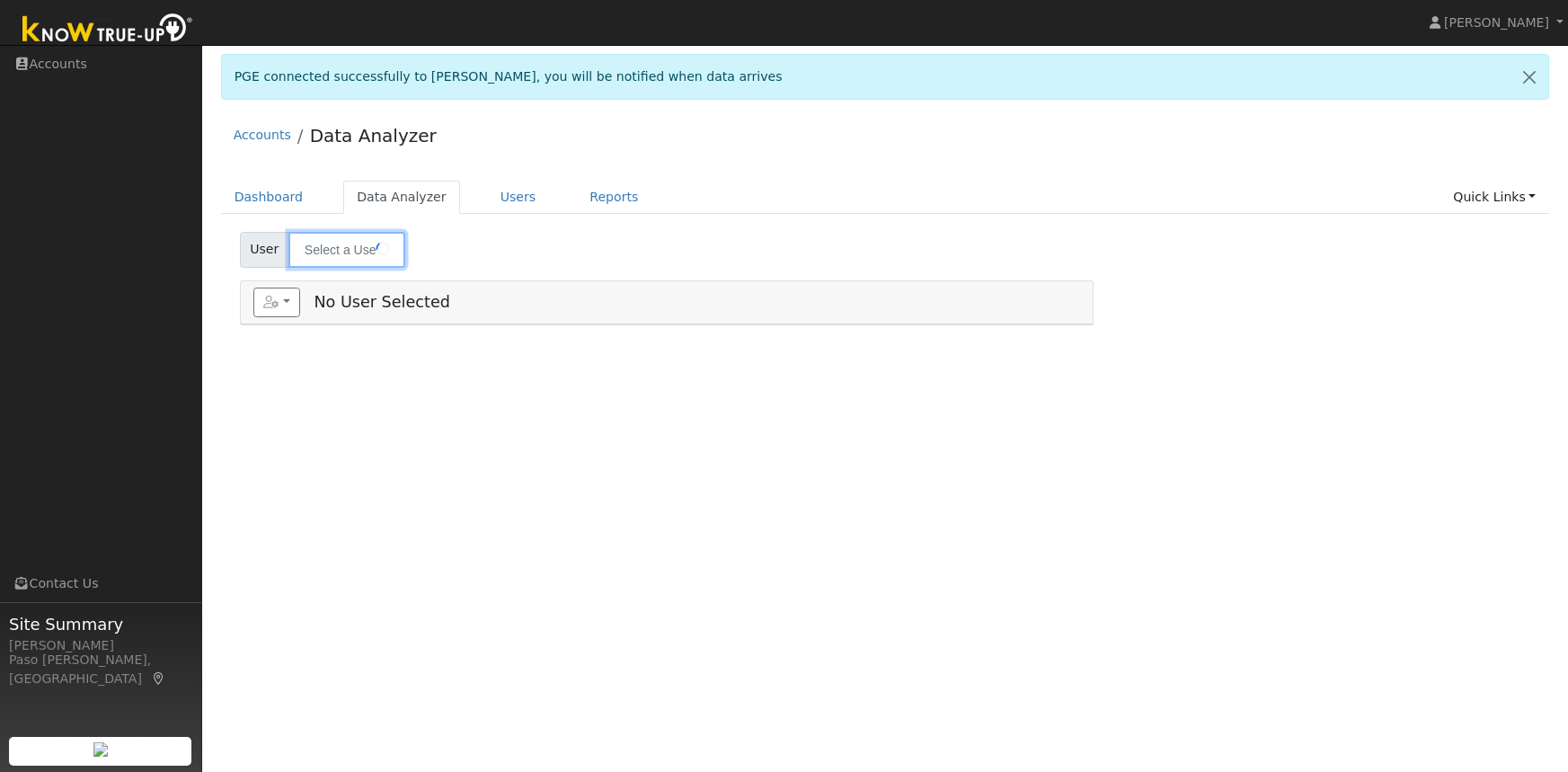
type input "[PERSON_NAME]"
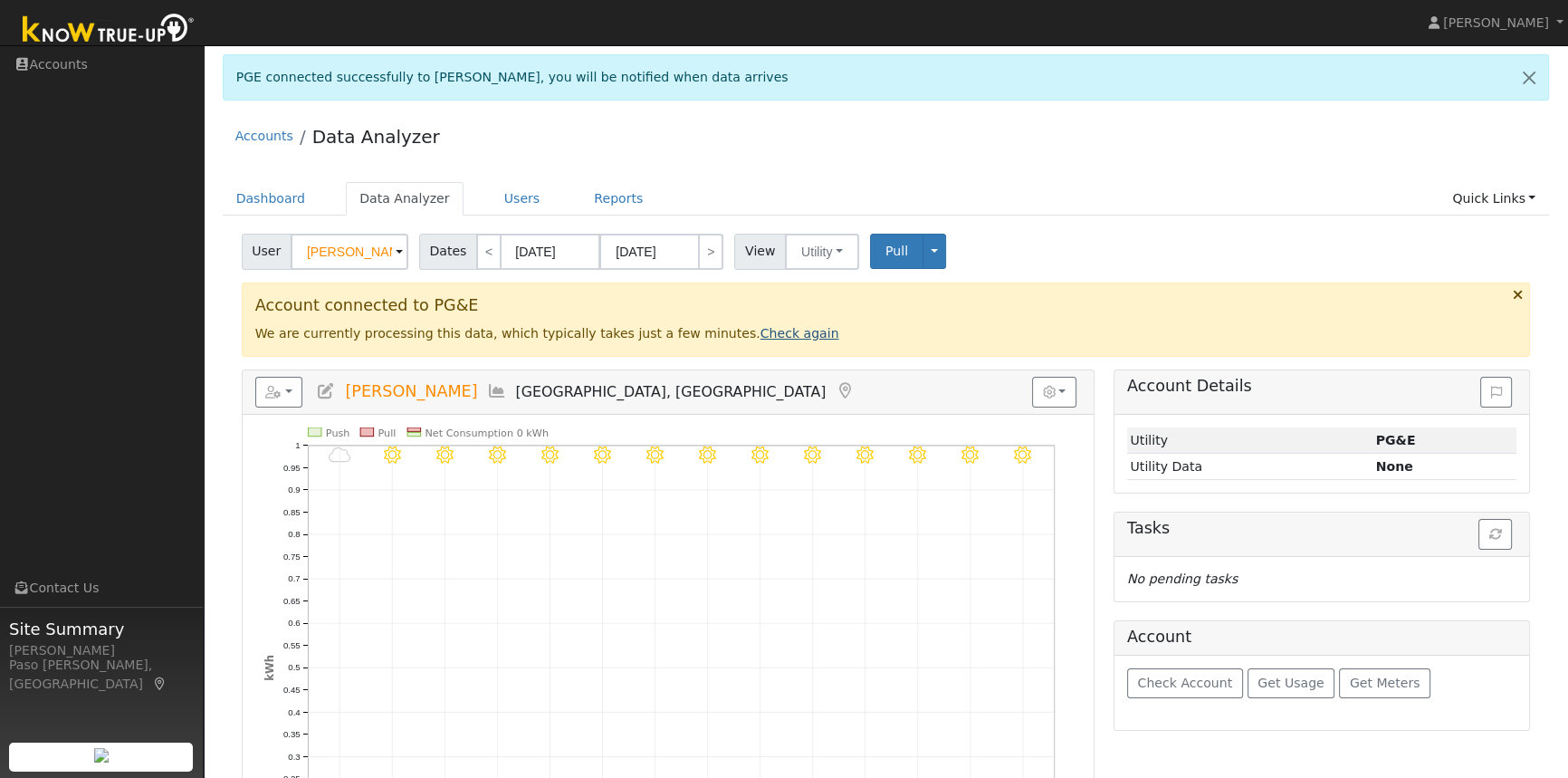
click at [761, 339] on link "Check again" at bounding box center [800, 333] width 79 height 15
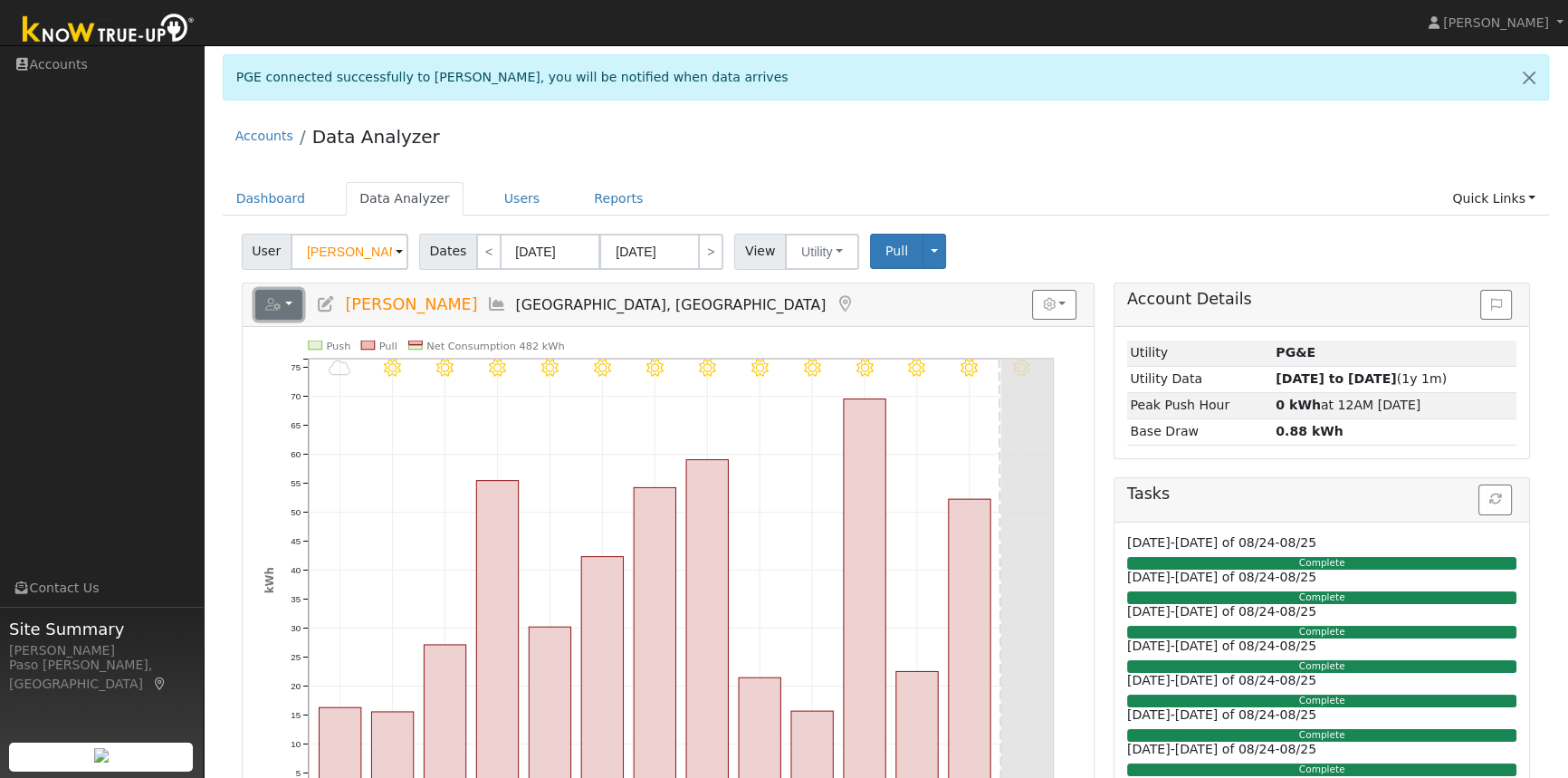
click at [286, 301] on button "button" at bounding box center [279, 305] width 48 height 31
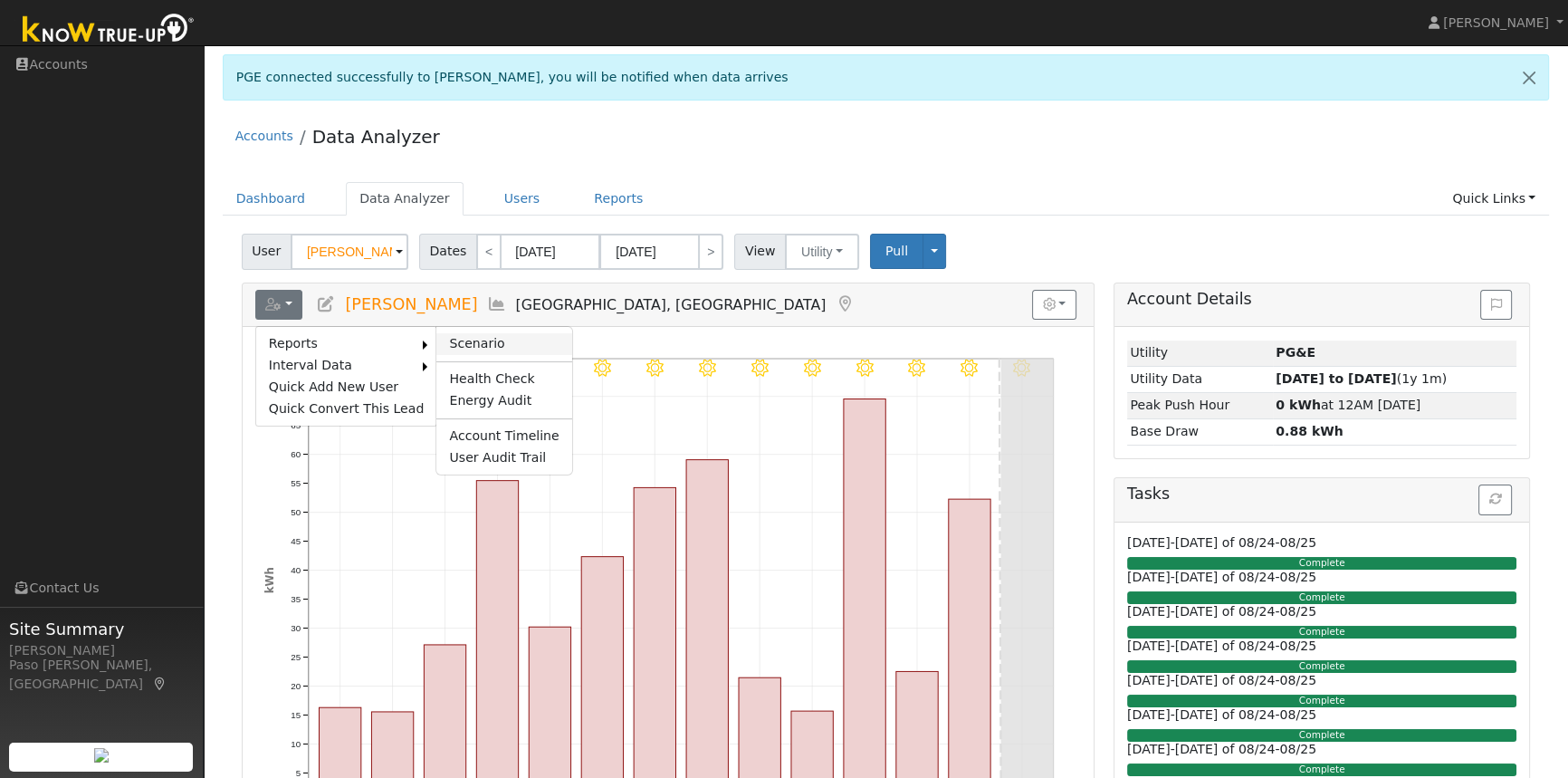
click at [480, 337] on link "Scenario" at bounding box center [503, 344] width 135 height 22
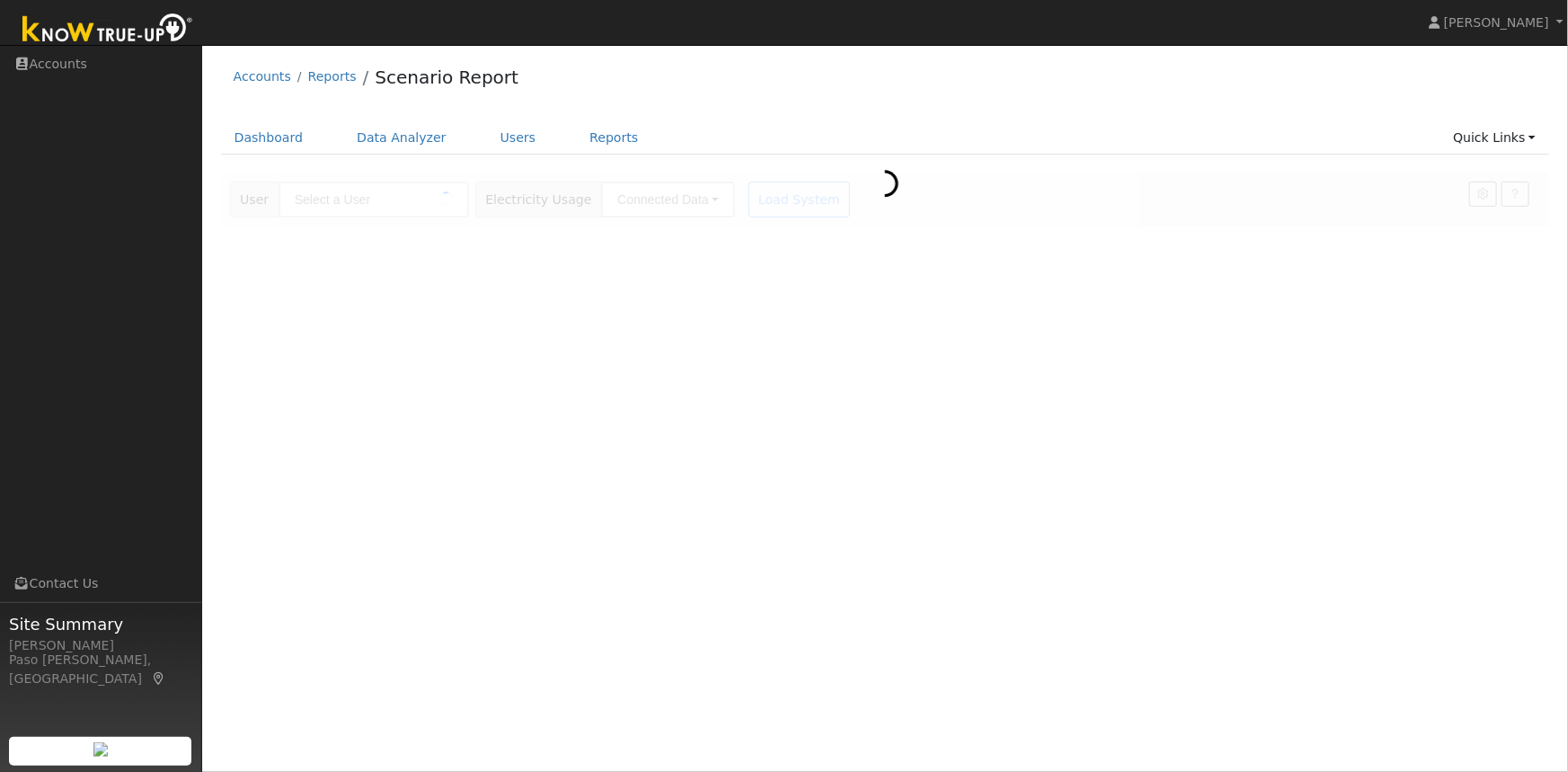
type input "[PERSON_NAME]"
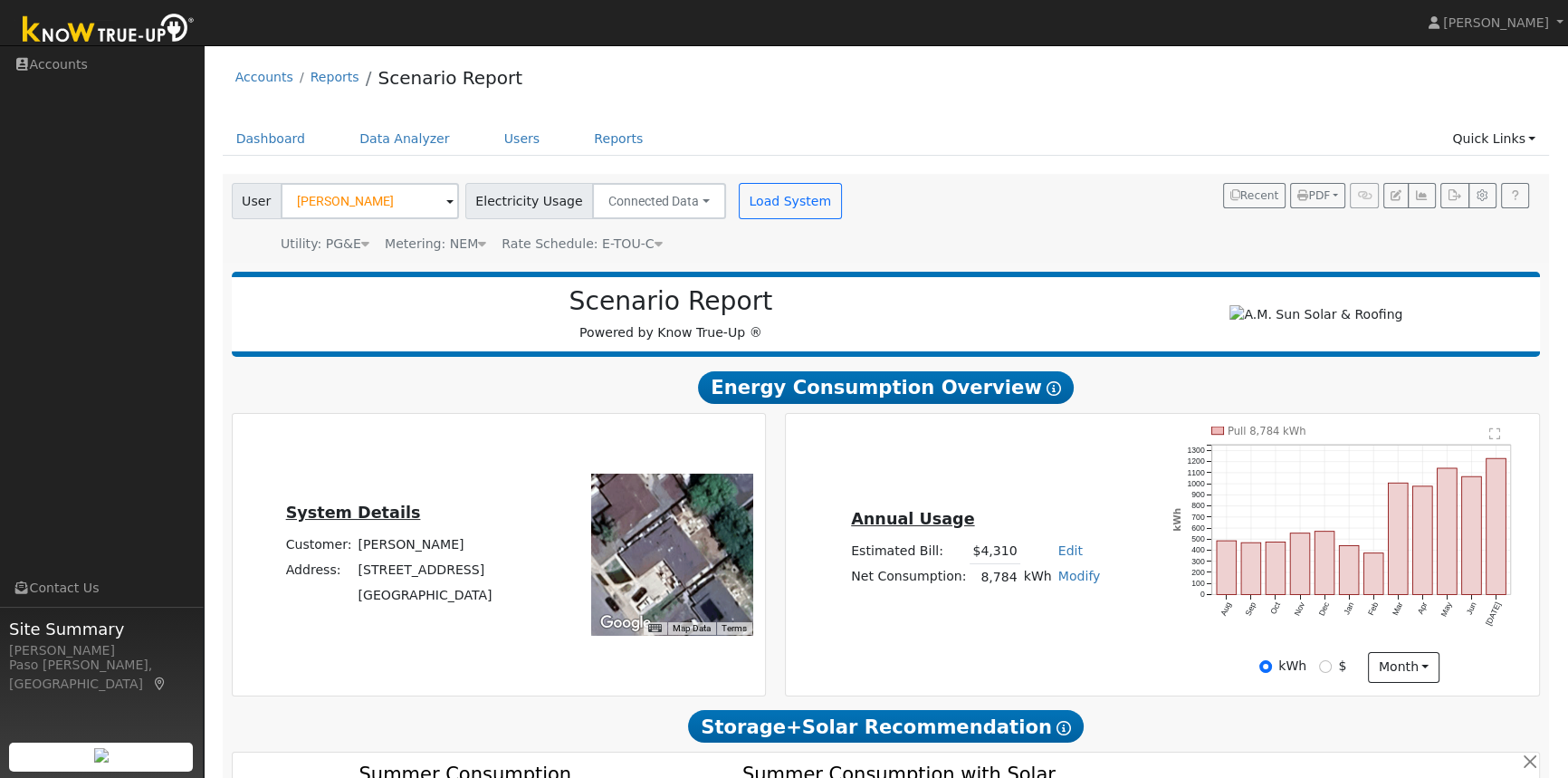
click at [1495, 436] on text "" at bounding box center [1495, 434] width 12 height 13
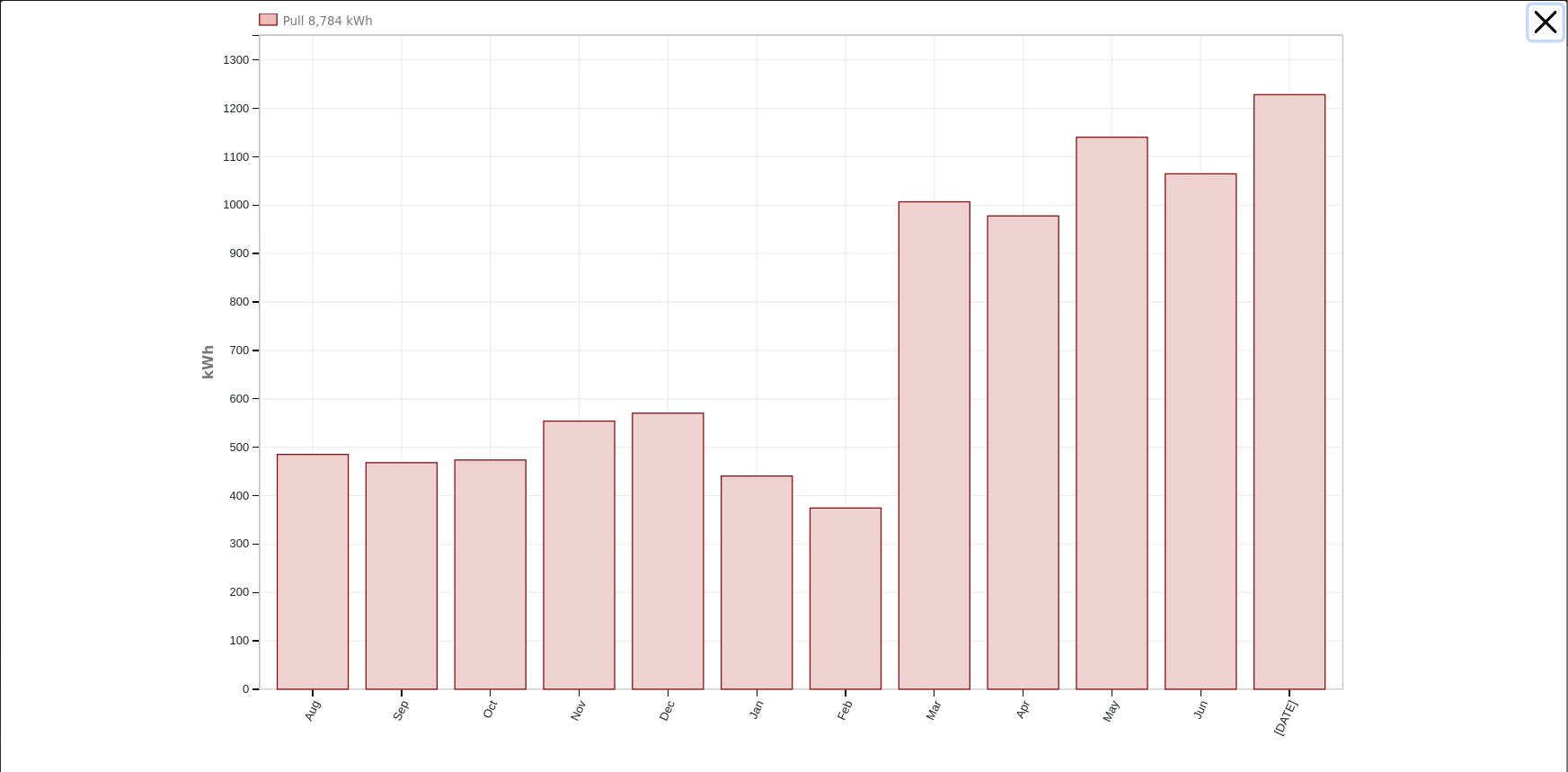
click at [1532, 19] on button "button" at bounding box center [1545, 22] width 34 height 34
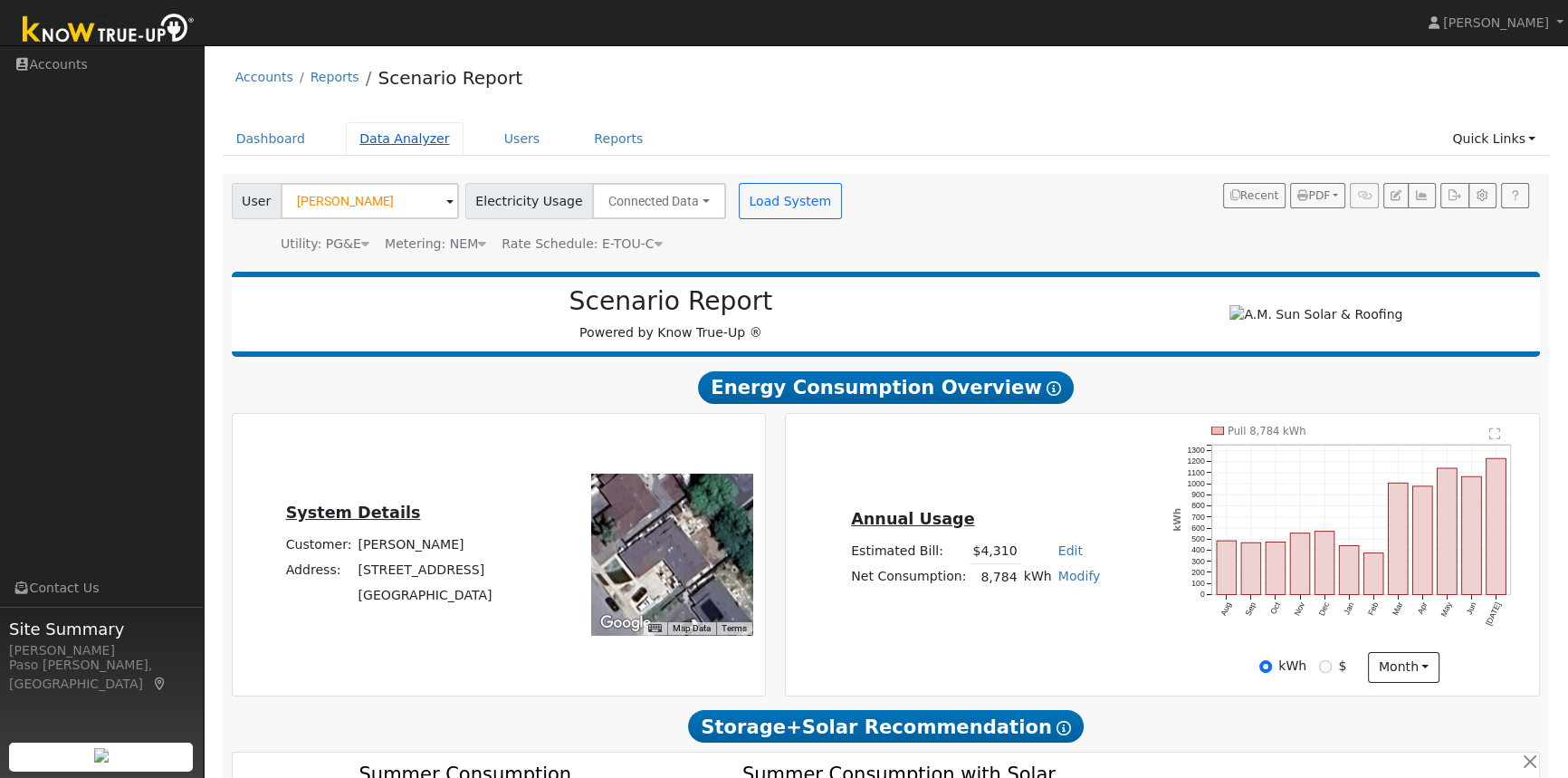
click at [399, 135] on link "Data Analyzer" at bounding box center [404, 139] width 118 height 33
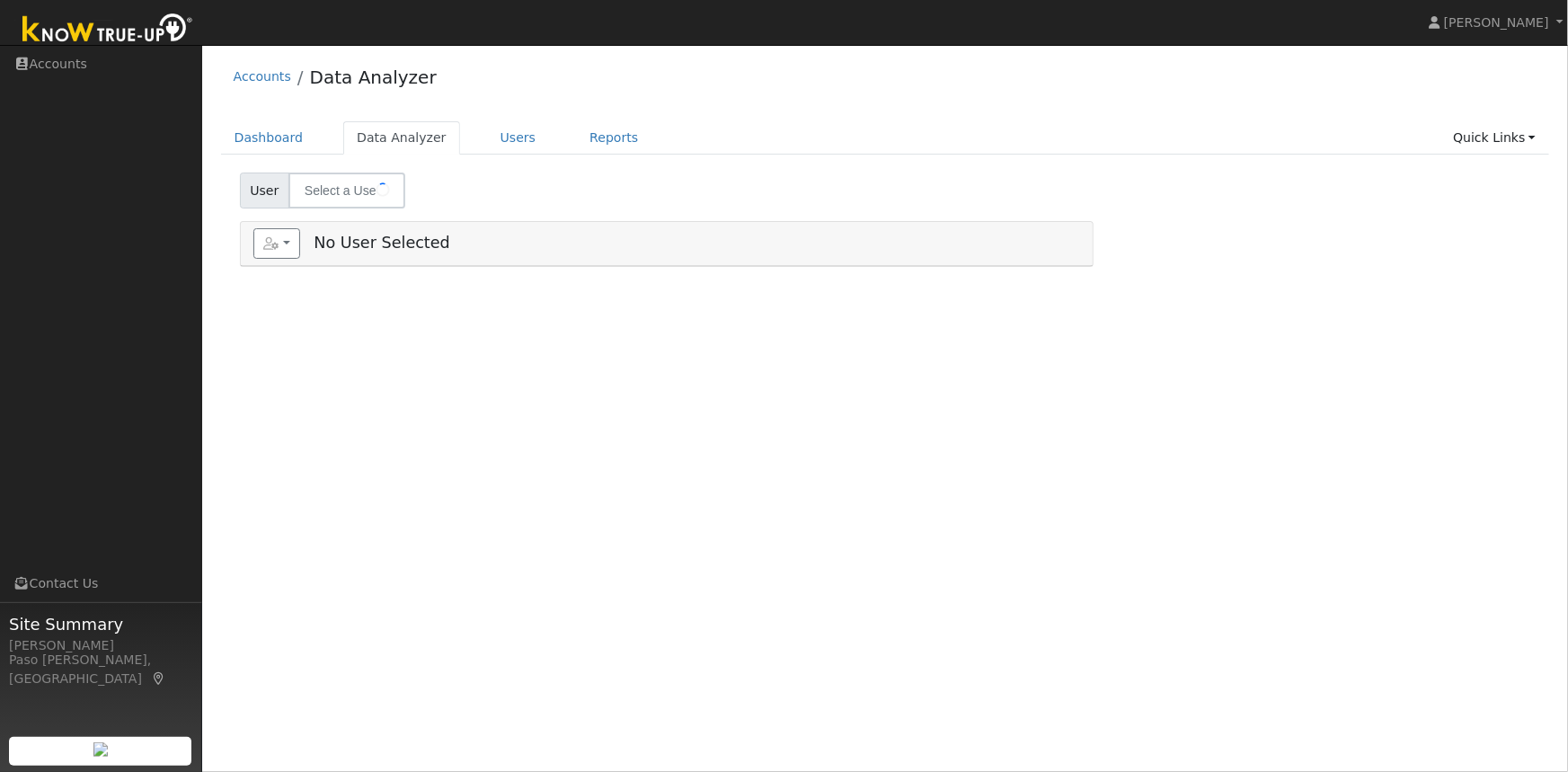
type input "[PERSON_NAME]"
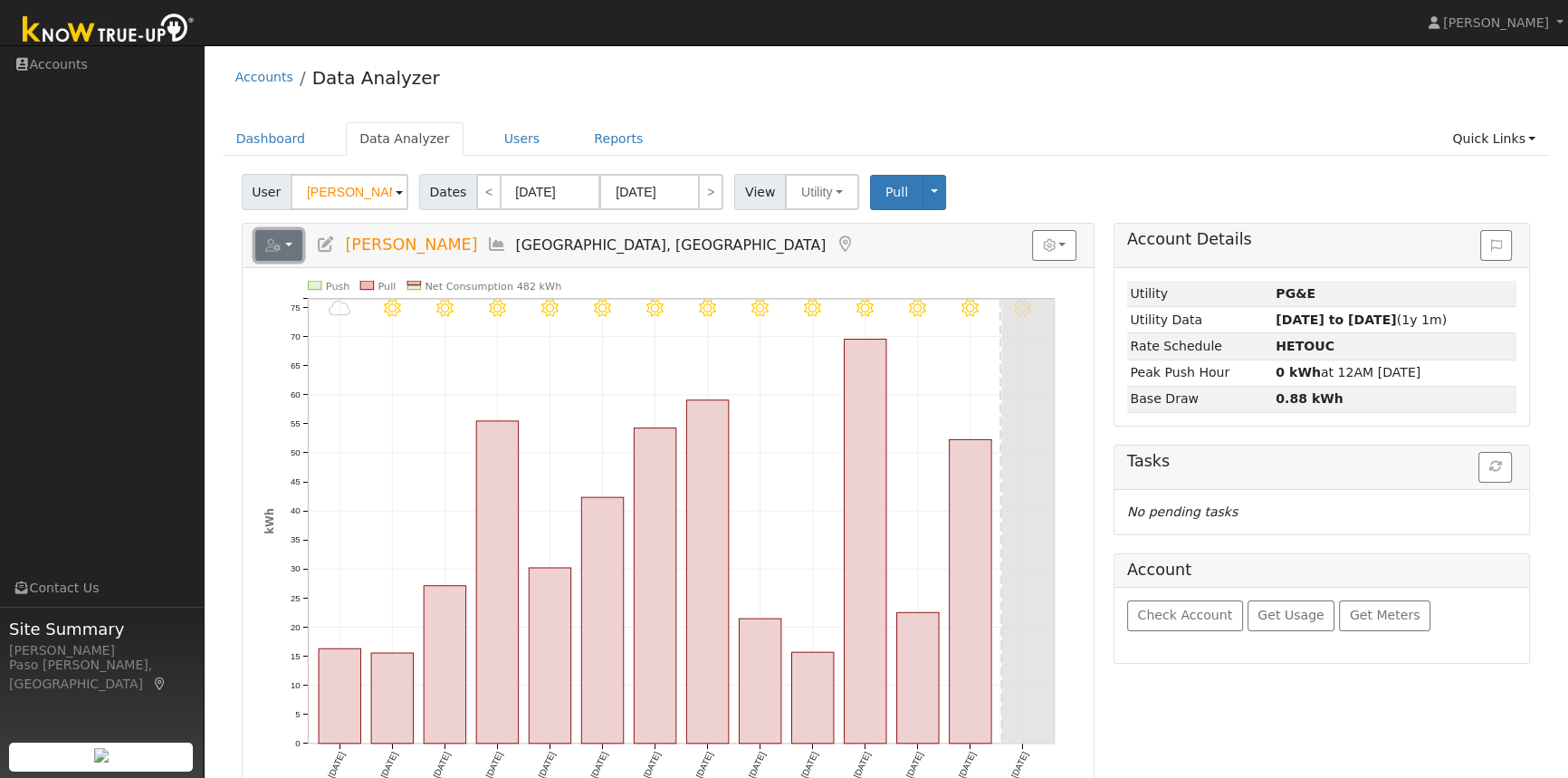
click at [286, 241] on button "button" at bounding box center [279, 245] width 48 height 31
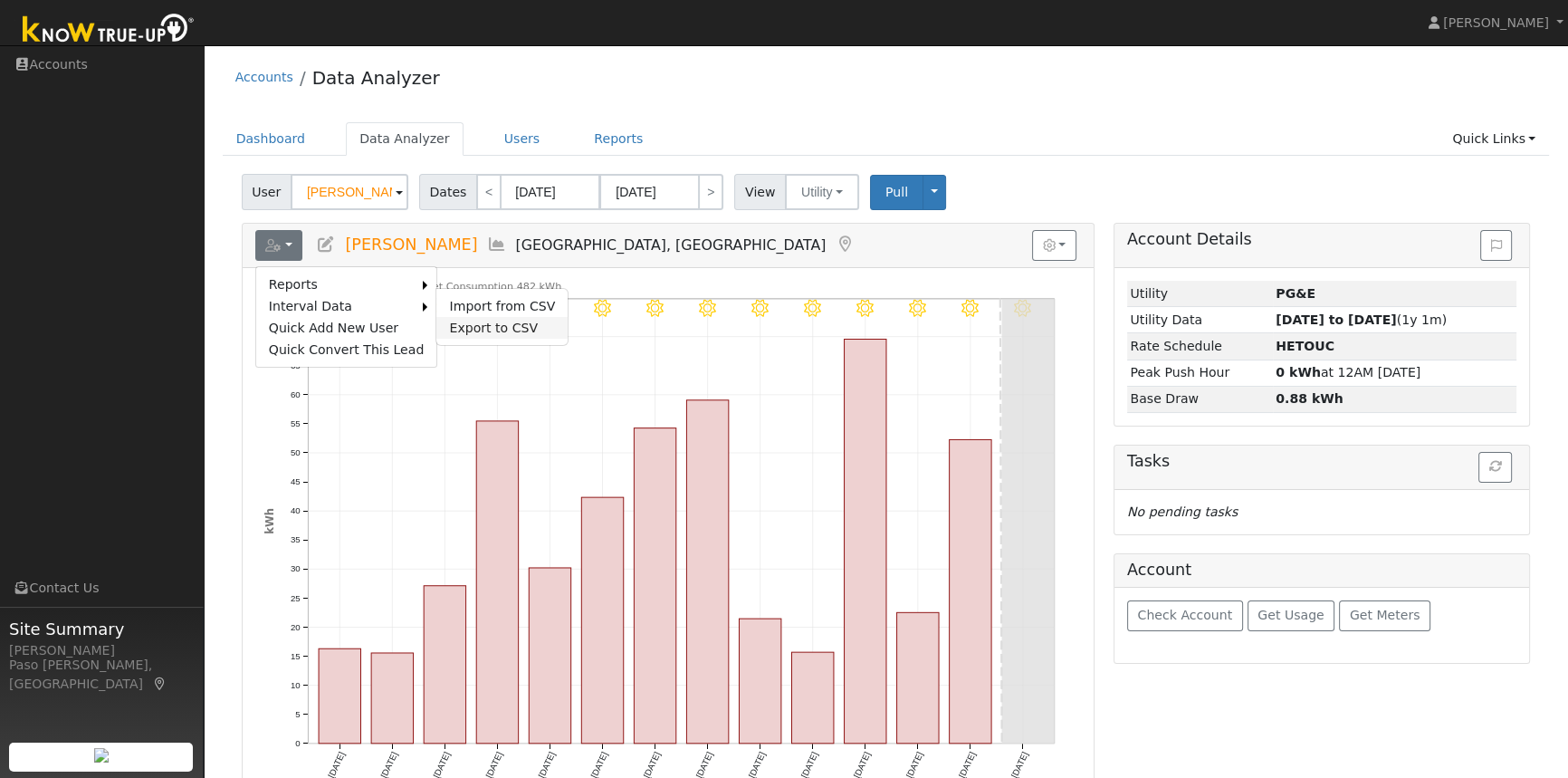
click at [489, 326] on link "Export to CSV" at bounding box center [502, 328] width 131 height 22
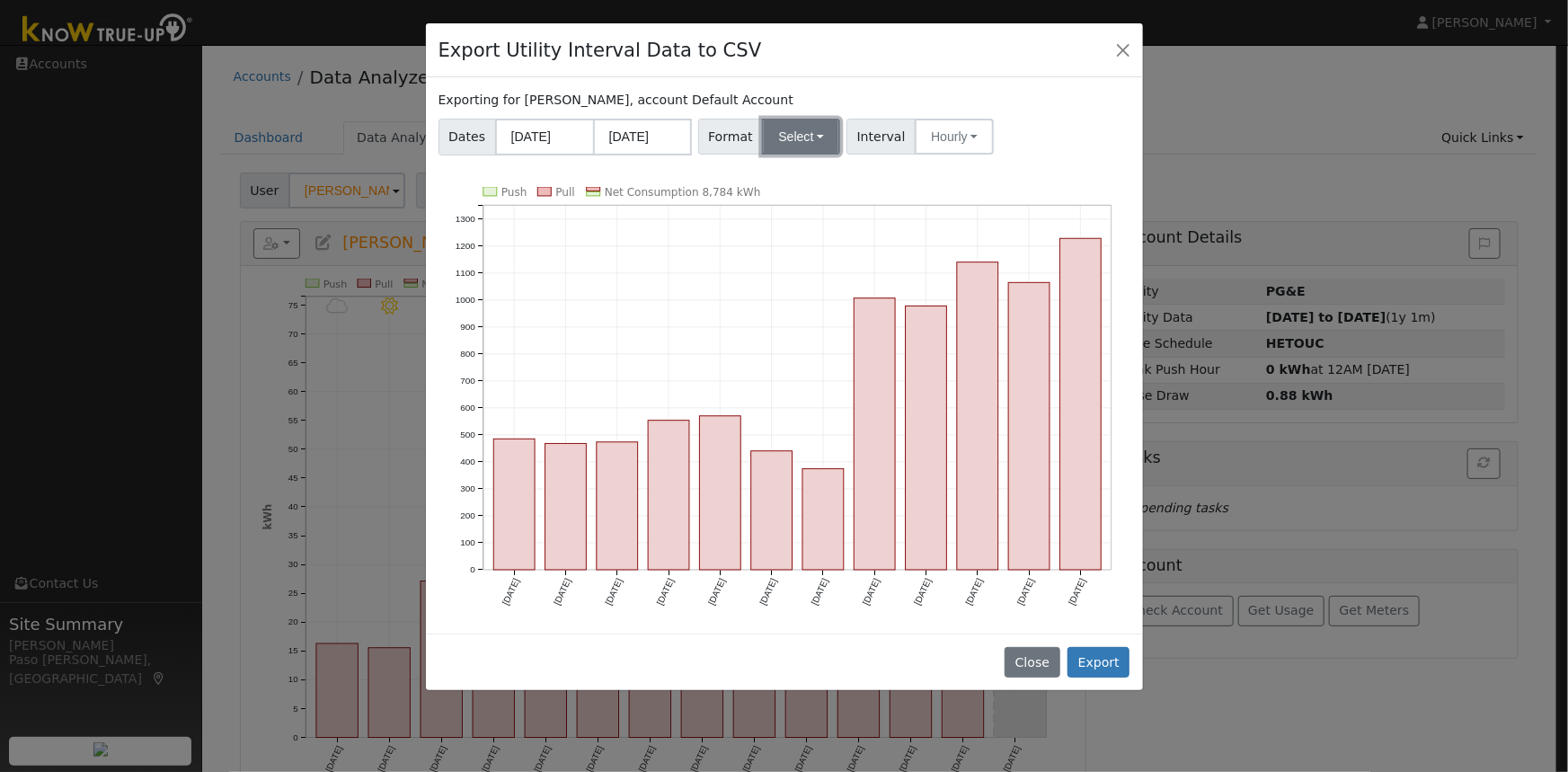
click at [788, 132] on button "Select" at bounding box center [801, 136] width 78 height 36
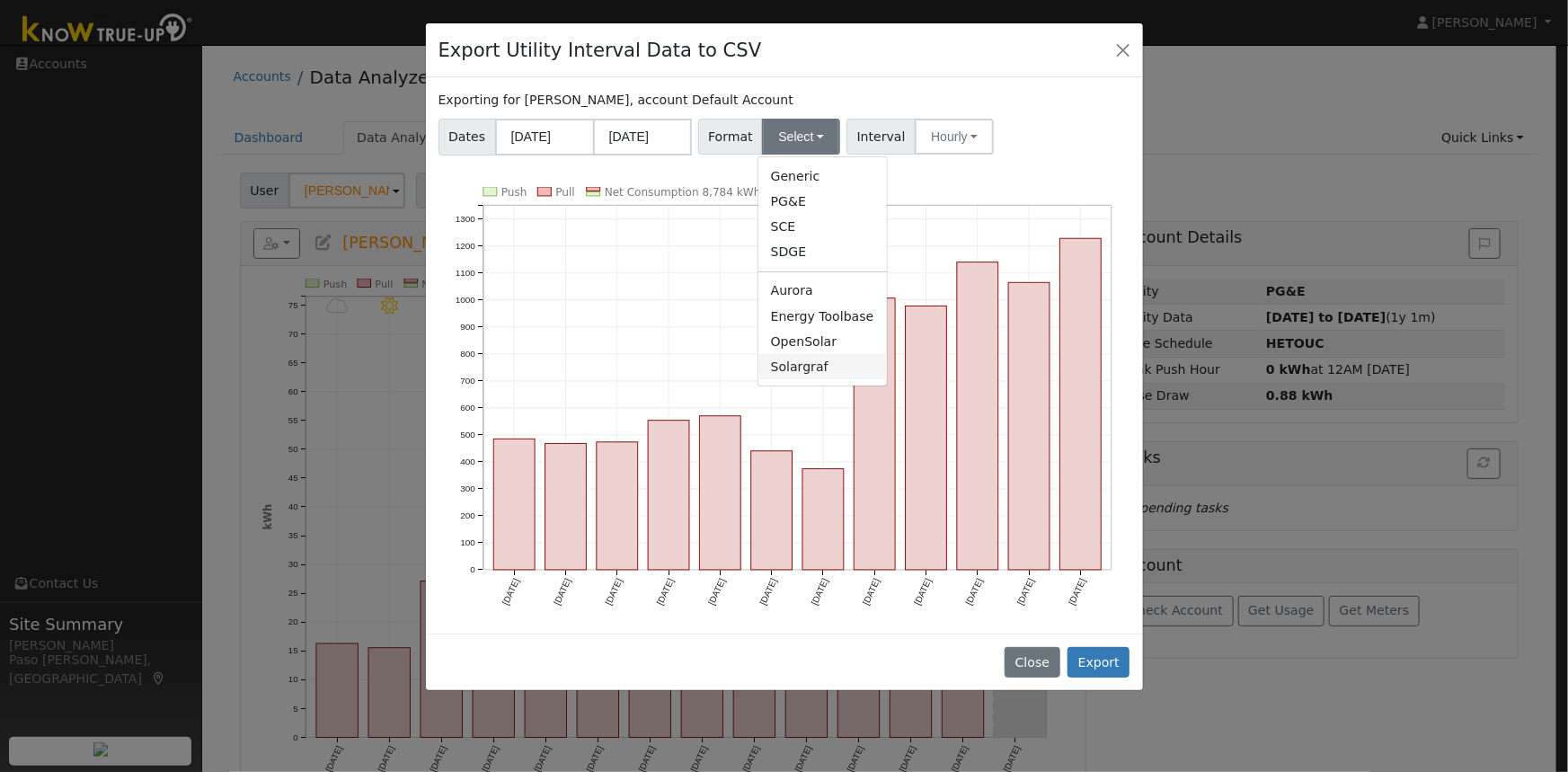
click at [809, 365] on link "Solargraf" at bounding box center [822, 366] width 129 height 26
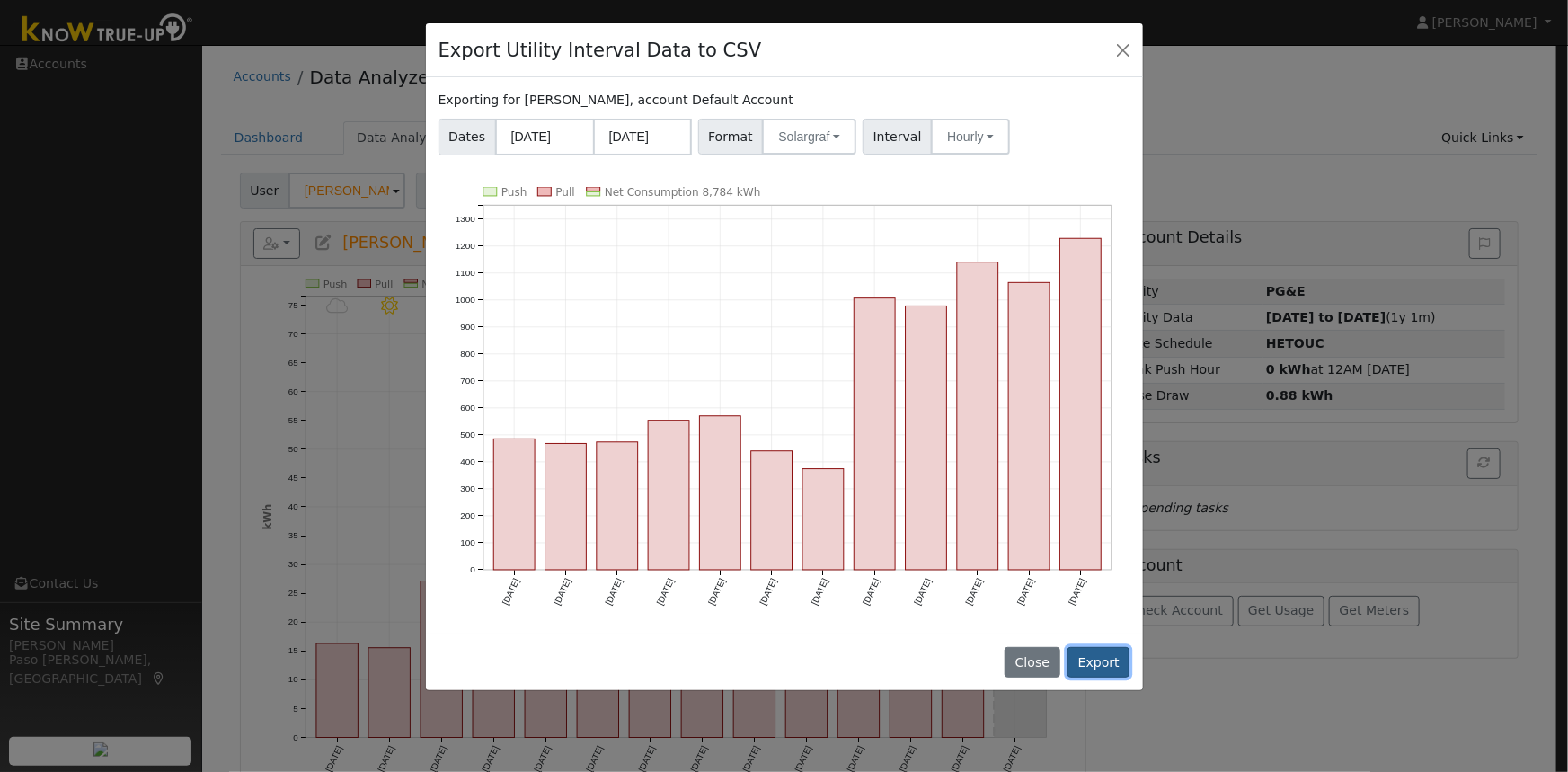
click at [1099, 650] on button "Export" at bounding box center [1099, 663] width 62 height 31
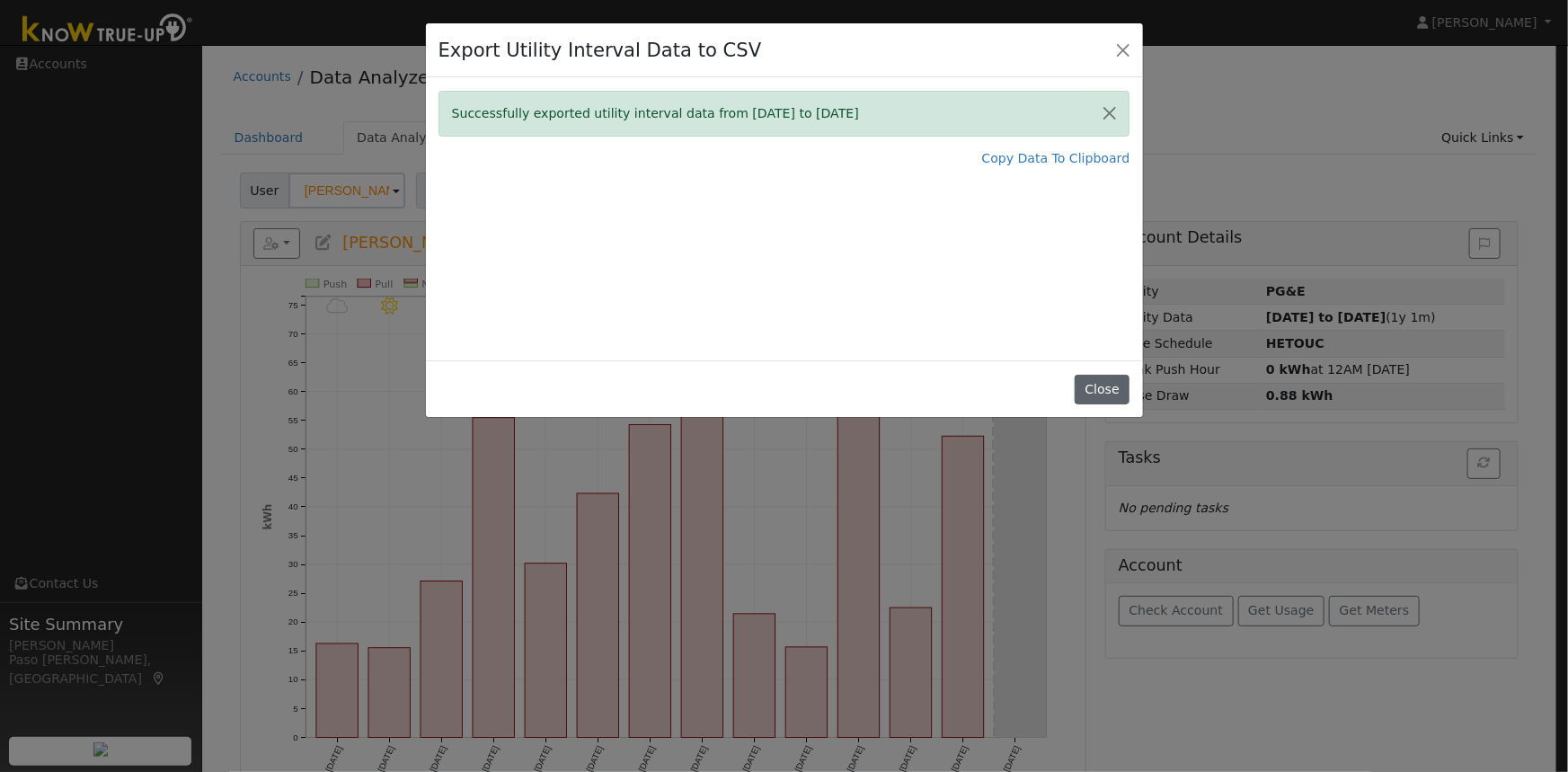
click at [1106, 382] on button "Close" at bounding box center [1102, 390] width 55 height 31
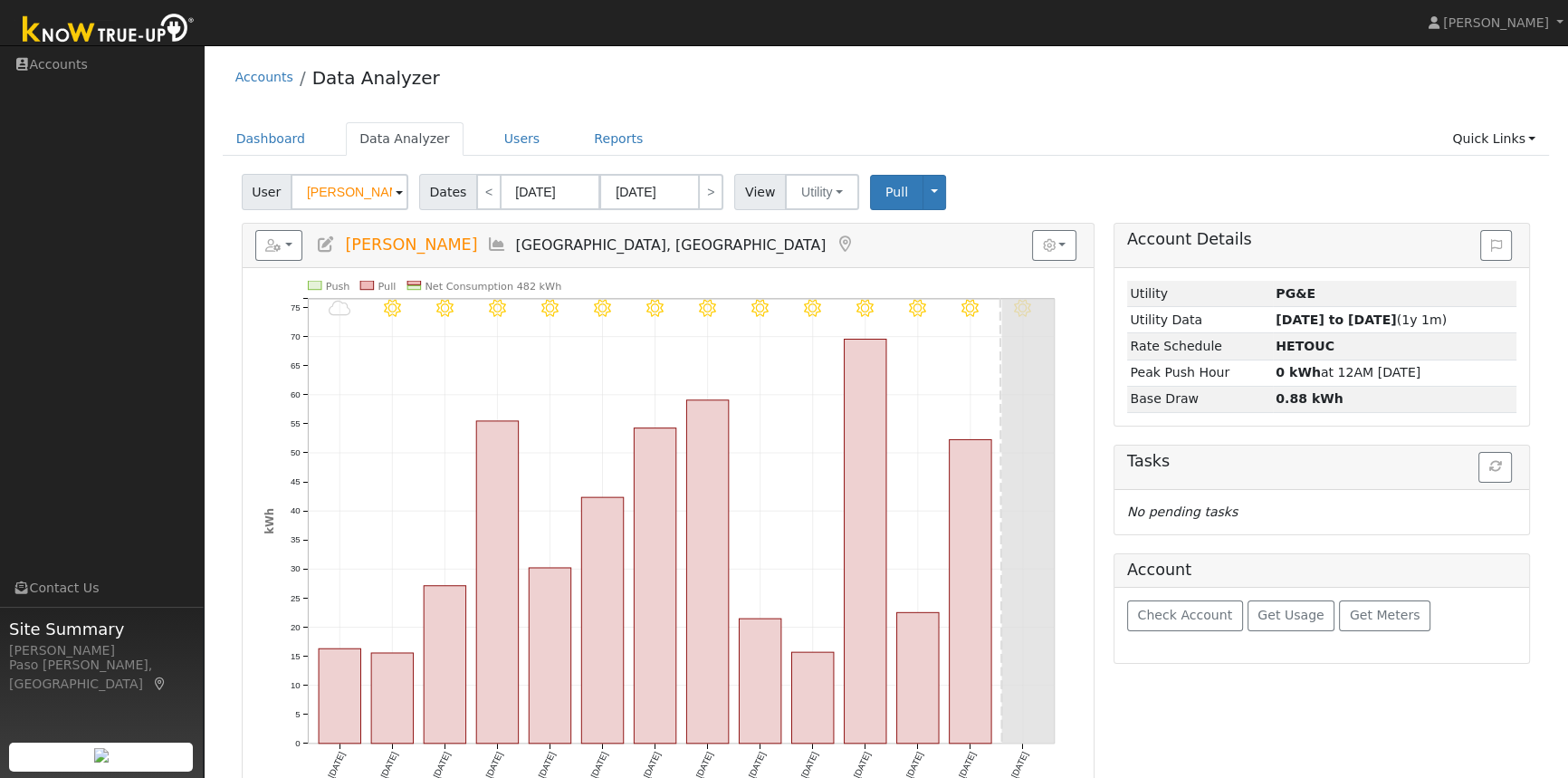
click at [1028, 107] on div "Accounts Data Analyzer" at bounding box center [886, 82] width 1327 height 55
